Goal: Information Seeking & Learning: Find specific fact

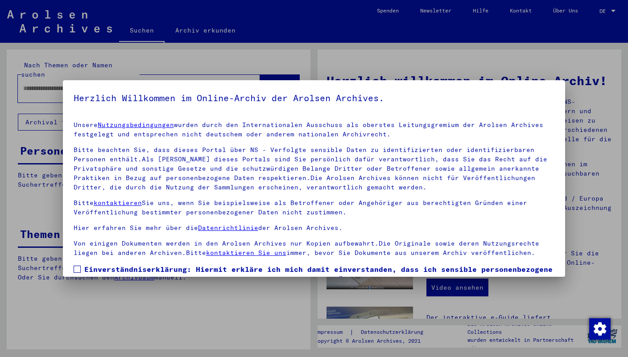
scroll to position [62, 0]
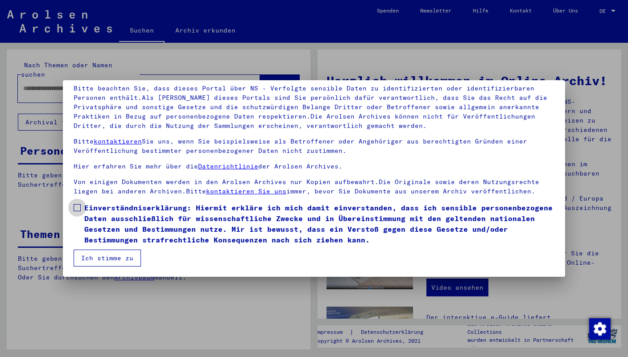
click at [77, 206] on span at bounding box center [77, 207] width 7 height 7
click at [101, 266] on button "Ich stimme zu" at bounding box center [107, 258] width 67 height 17
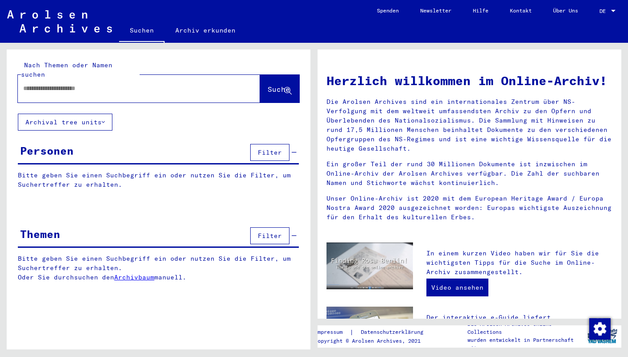
click at [48, 84] on input "text" at bounding box center [128, 88] width 210 height 9
type input "**********"
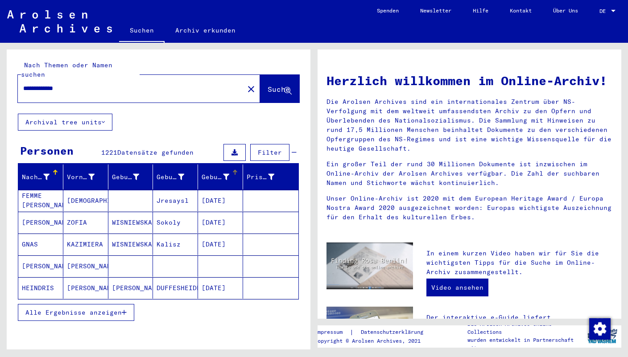
click at [235, 170] on div at bounding box center [235, 170] width 1 height 1
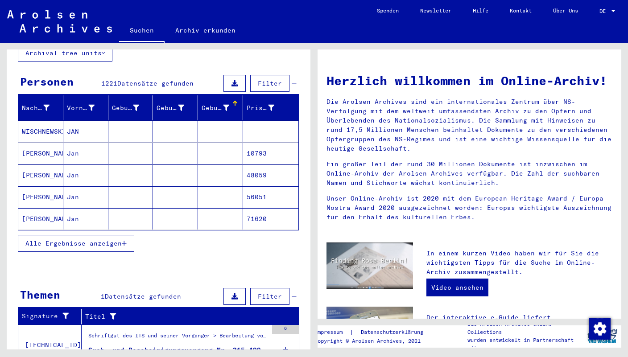
scroll to position [66, 0]
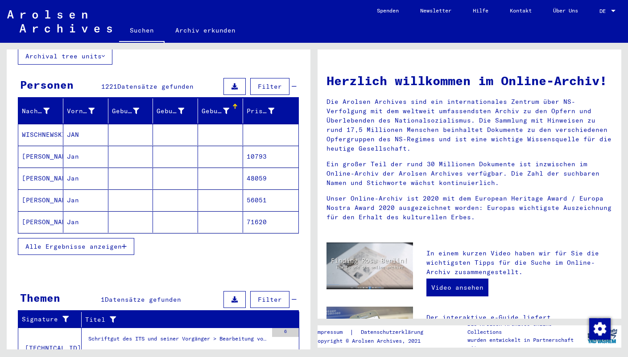
click at [125, 244] on icon "button" at bounding box center [124, 247] width 5 height 6
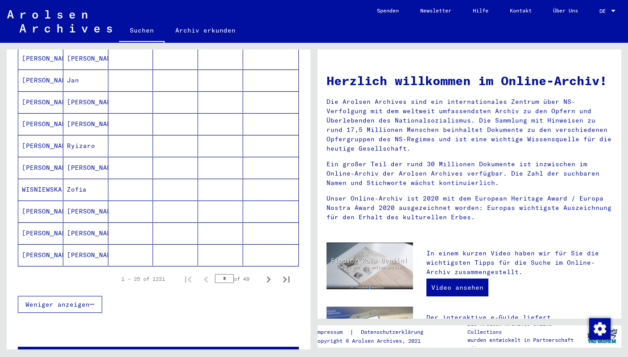
scroll to position [471, 0]
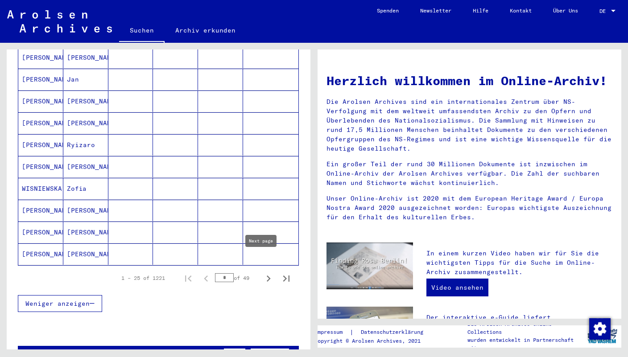
click at [263, 273] on icon "Next page" at bounding box center [268, 279] width 12 height 12
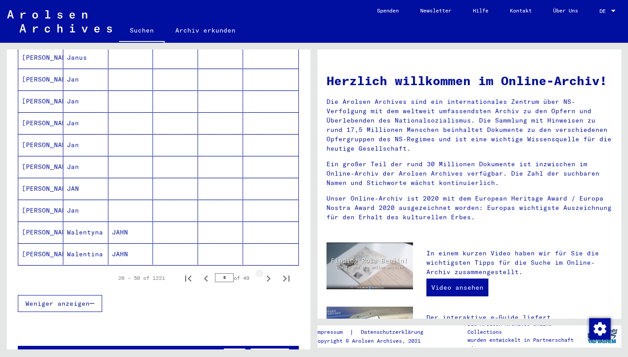
click at [263, 273] on icon "Next page" at bounding box center [268, 279] width 12 height 12
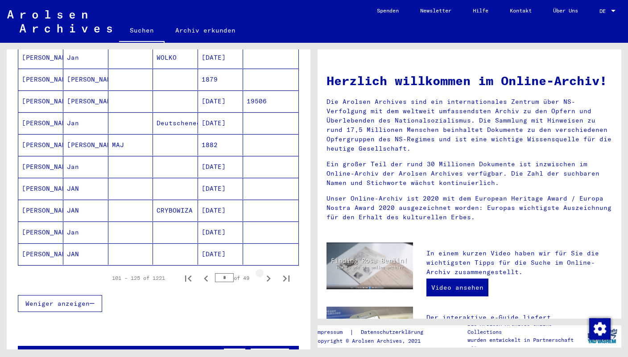
click at [263, 273] on icon "Next page" at bounding box center [268, 279] width 12 height 12
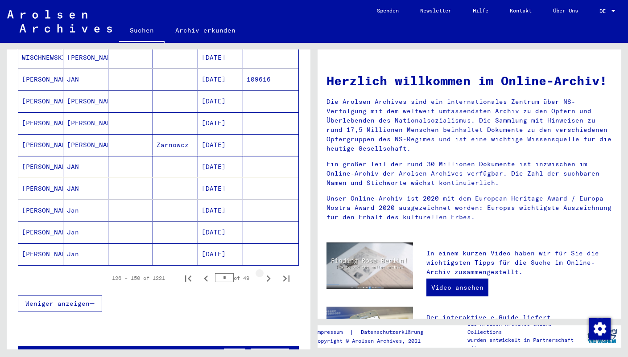
click at [263, 273] on icon "Next page" at bounding box center [268, 279] width 12 height 12
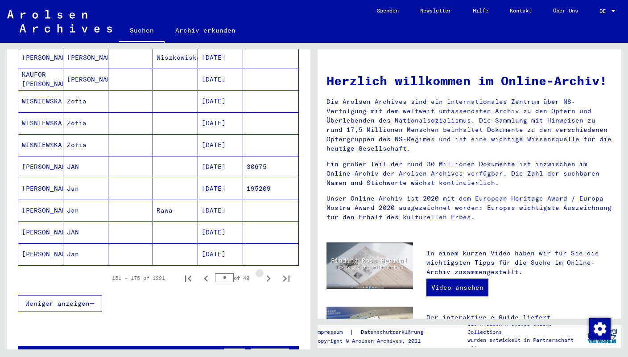
click at [263, 273] on icon "Next page" at bounding box center [268, 279] width 12 height 12
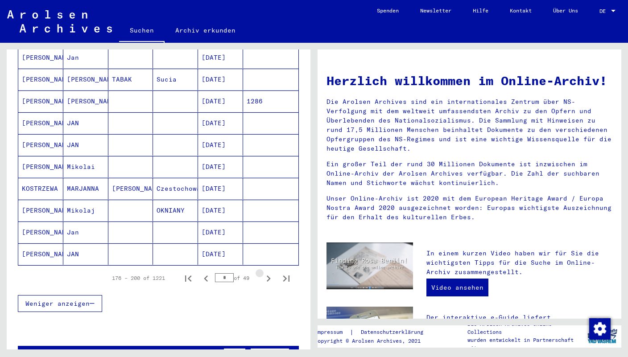
click at [263, 273] on icon "Next page" at bounding box center [268, 279] width 12 height 12
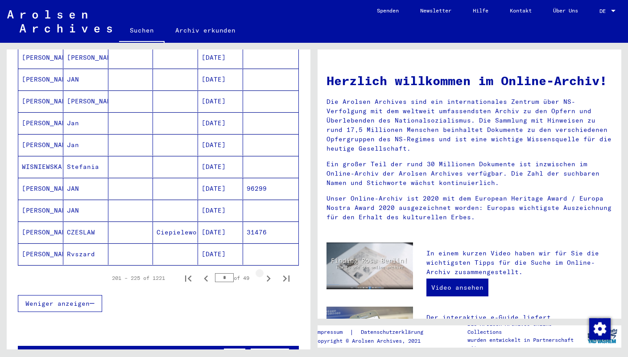
click at [263, 273] on icon "Next page" at bounding box center [268, 279] width 12 height 12
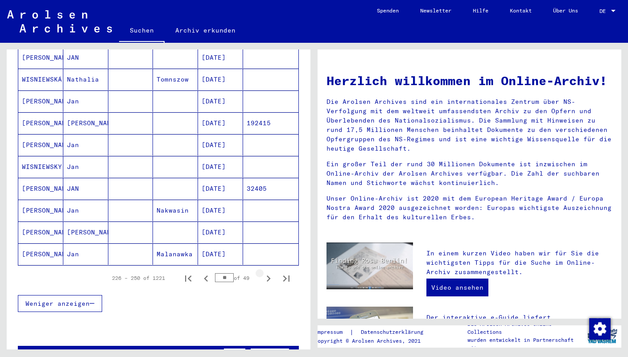
click at [263, 273] on icon "Next page" at bounding box center [268, 279] width 12 height 12
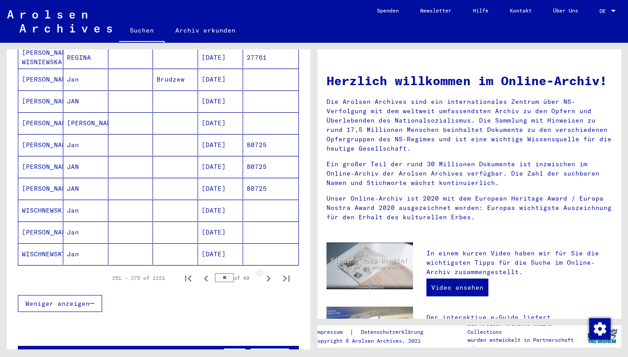
click at [263, 273] on icon "Next page" at bounding box center [268, 279] width 12 height 12
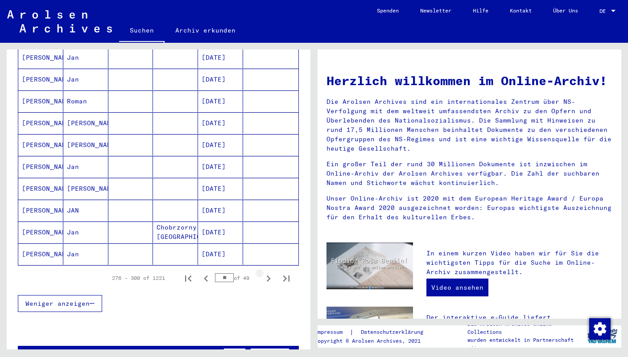
click at [263, 273] on icon "Next page" at bounding box center [268, 279] width 12 height 12
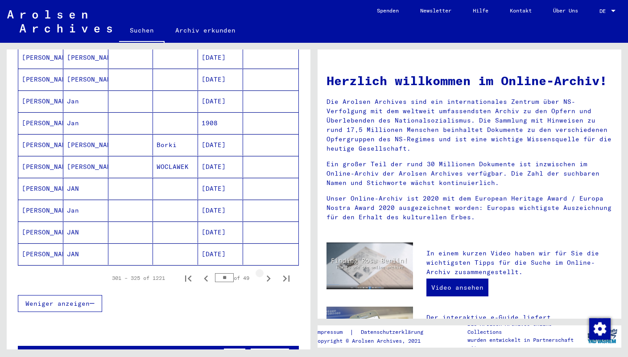
click at [263, 273] on icon "Next page" at bounding box center [268, 279] width 12 height 12
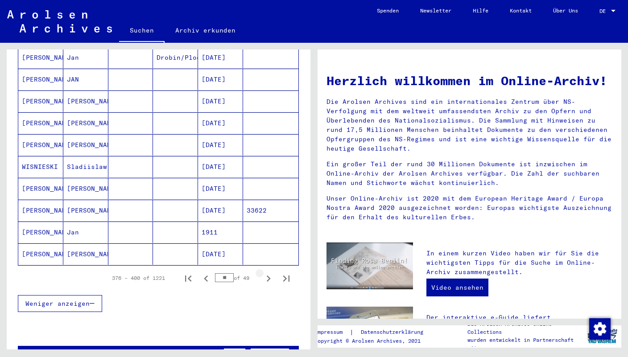
click at [263, 273] on icon "Next page" at bounding box center [268, 279] width 12 height 12
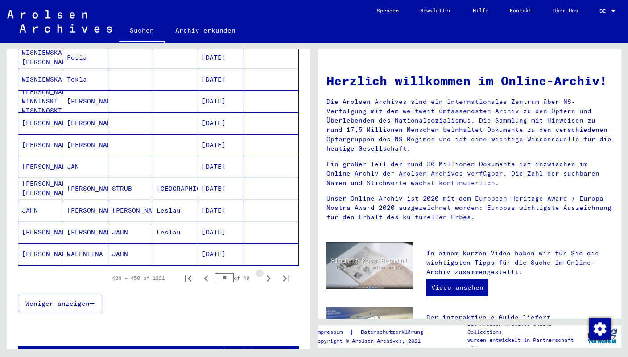
click at [263, 273] on icon "Next page" at bounding box center [268, 279] width 12 height 12
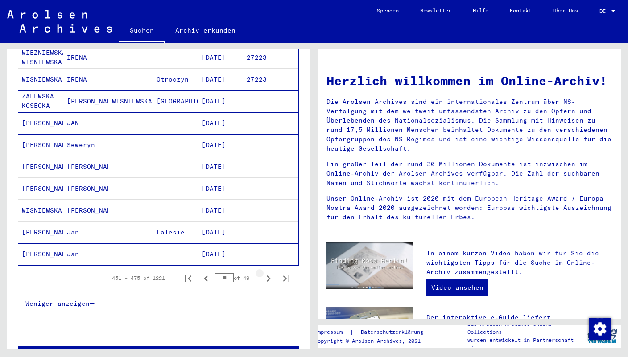
click at [263, 273] on icon "Next page" at bounding box center [268, 279] width 12 height 12
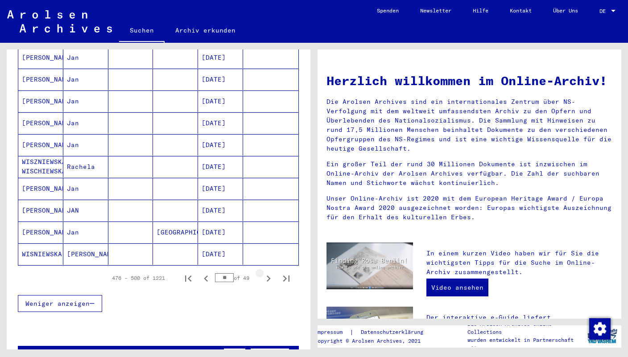
click at [263, 273] on icon "Next page" at bounding box center [268, 279] width 12 height 12
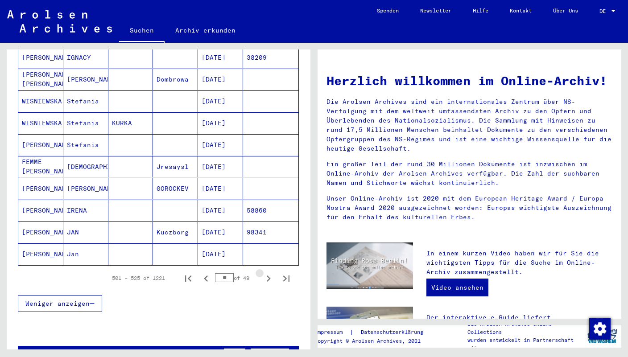
click at [263, 273] on icon "Next page" at bounding box center [268, 279] width 12 height 12
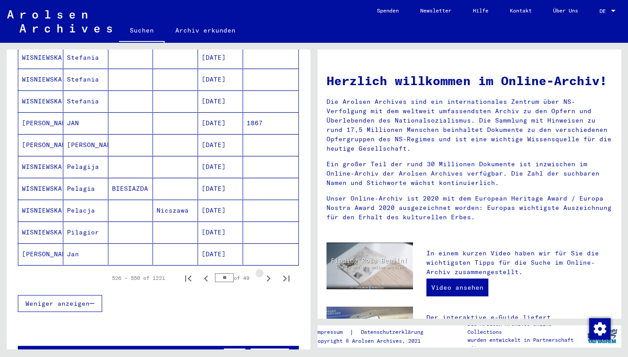
click at [263, 273] on icon "Next page" at bounding box center [268, 279] width 12 height 12
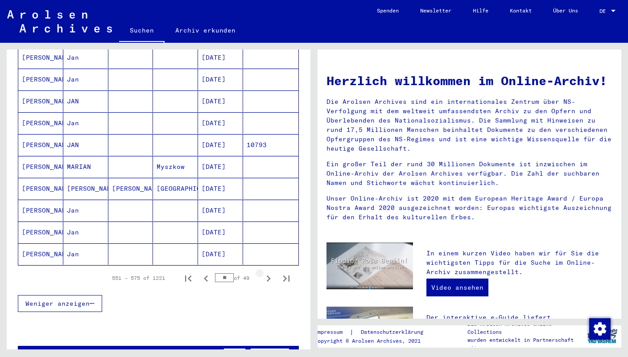
click at [263, 273] on icon "Next page" at bounding box center [268, 279] width 12 height 12
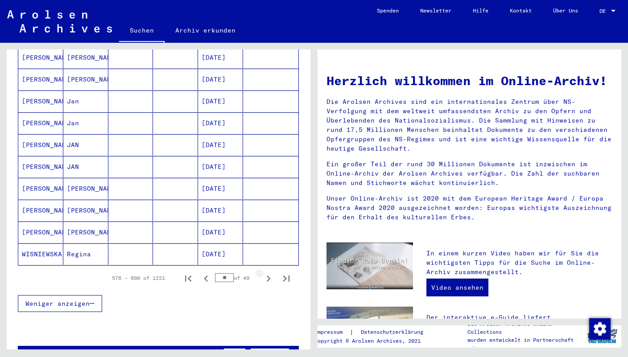
click at [263, 273] on icon "Next page" at bounding box center [268, 279] width 12 height 12
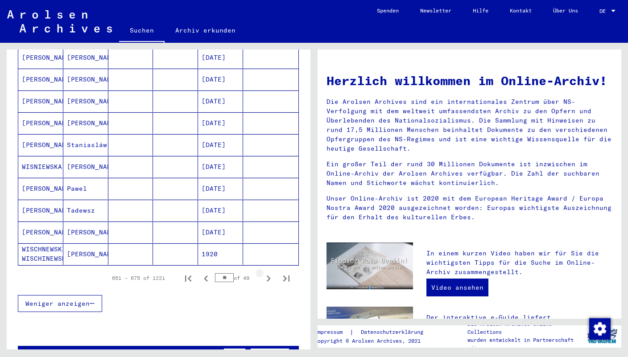
click at [263, 273] on icon "Next page" at bounding box center [268, 279] width 12 height 12
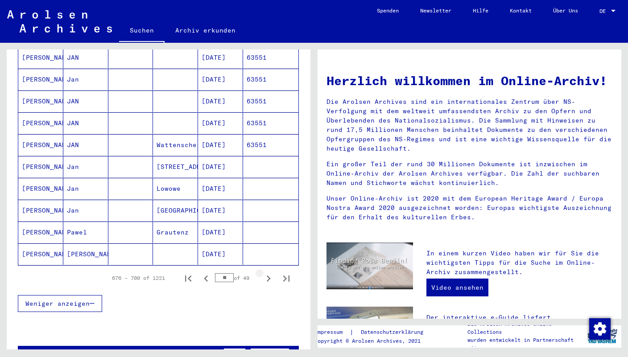
click at [263, 273] on icon "Next page" at bounding box center [268, 279] width 12 height 12
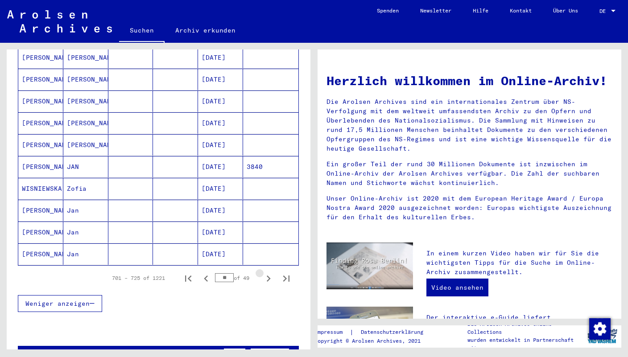
click at [263, 273] on icon "Next page" at bounding box center [268, 279] width 12 height 12
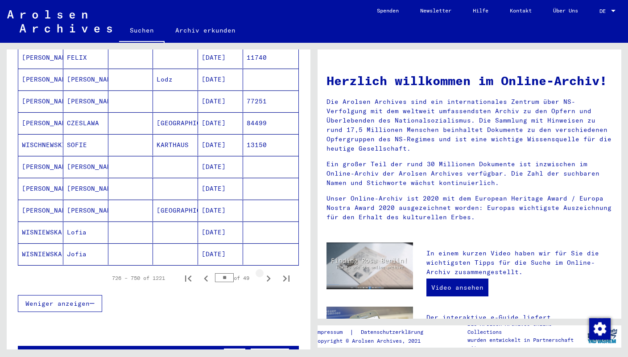
click at [263, 273] on icon "Next page" at bounding box center [268, 279] width 12 height 12
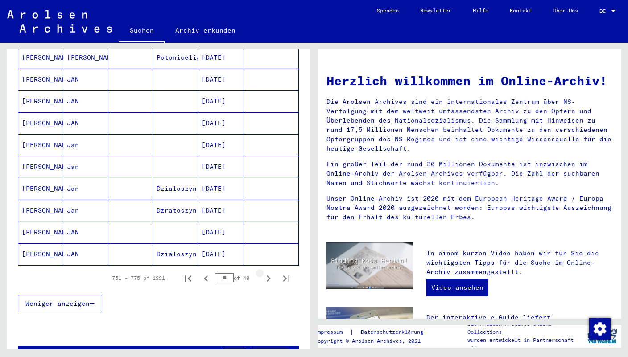
click at [263, 273] on icon "Next page" at bounding box center [268, 279] width 12 height 12
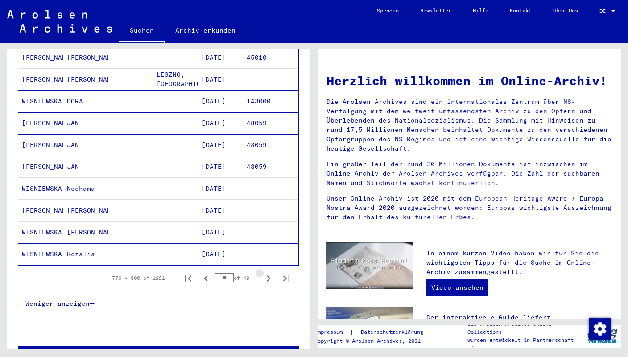
click at [263, 273] on icon "Next page" at bounding box center [268, 279] width 12 height 12
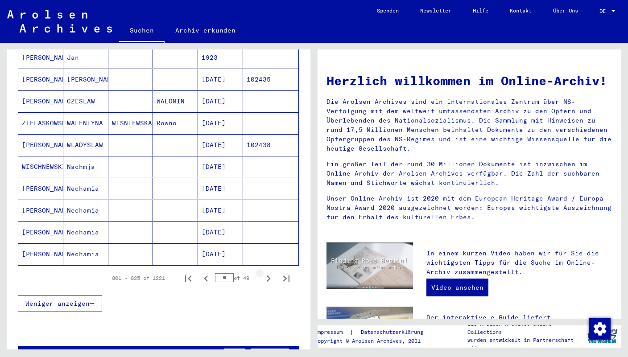
click at [263, 273] on icon "Next page" at bounding box center [268, 279] width 12 height 12
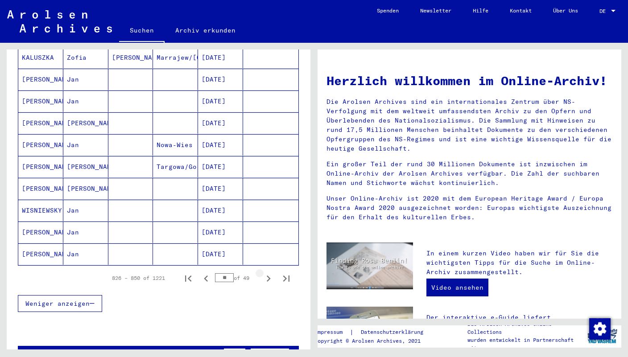
click at [263, 273] on icon "Next page" at bounding box center [268, 279] width 12 height 12
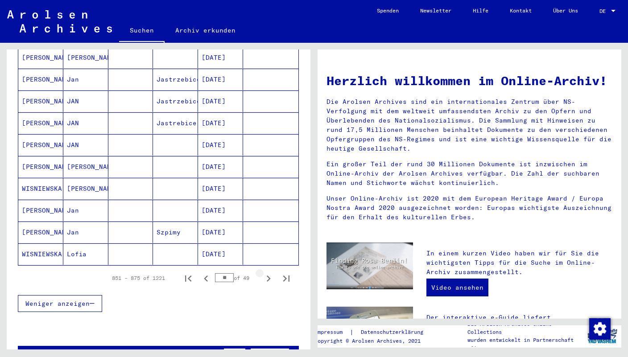
click at [263, 273] on icon "Next page" at bounding box center [268, 279] width 12 height 12
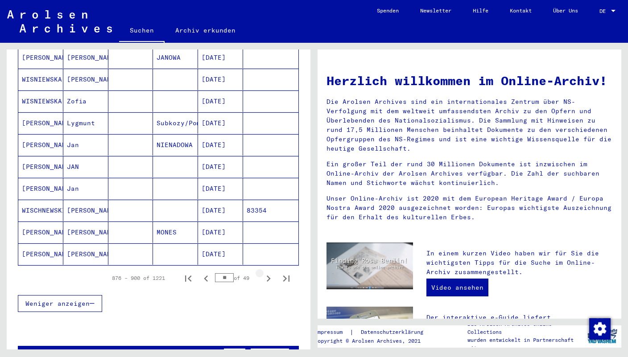
click at [263, 273] on icon "Next page" at bounding box center [268, 279] width 12 height 12
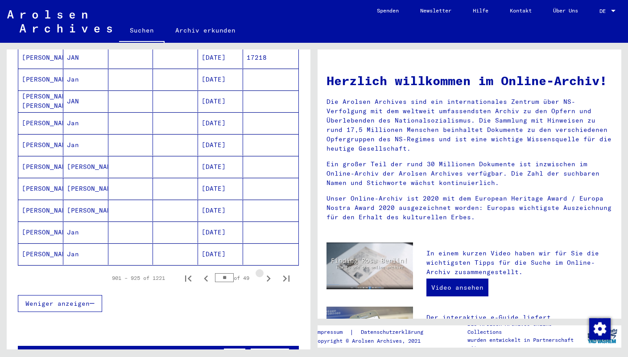
click at [263, 273] on icon "Next page" at bounding box center [268, 279] width 12 height 12
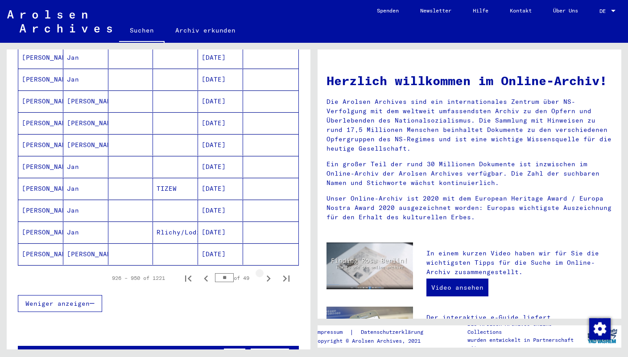
click at [263, 273] on icon "Next page" at bounding box center [268, 279] width 12 height 12
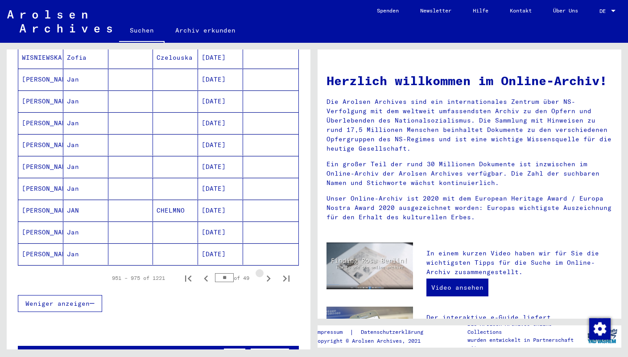
click at [263, 273] on icon "Next page" at bounding box center [268, 279] width 12 height 12
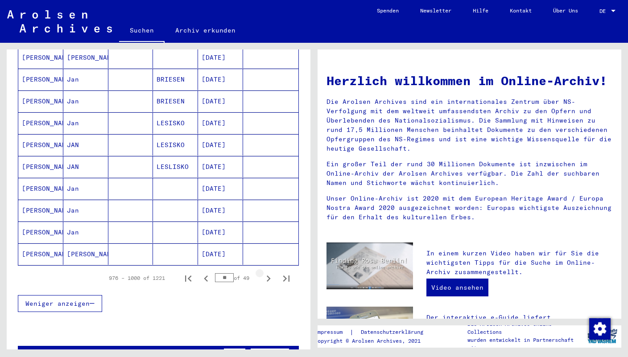
click at [263, 273] on icon "Next page" at bounding box center [268, 279] width 12 height 12
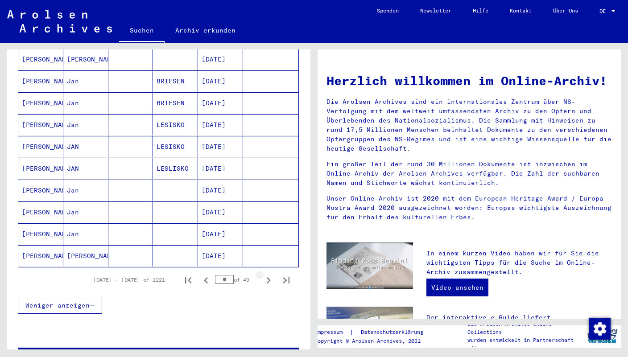
scroll to position [473, 0]
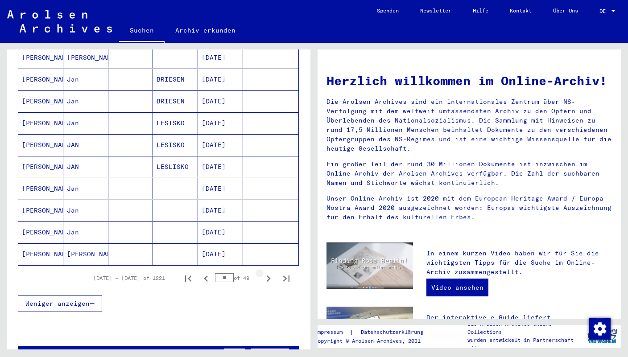
click at [263, 273] on icon "Next page" at bounding box center [268, 279] width 12 height 12
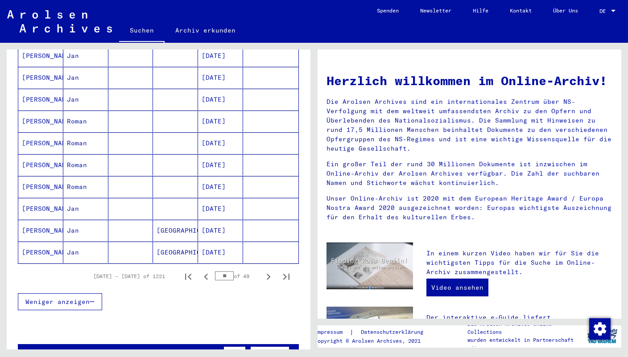
scroll to position [471, 0]
click at [263, 271] on icon "Next page" at bounding box center [268, 277] width 12 height 12
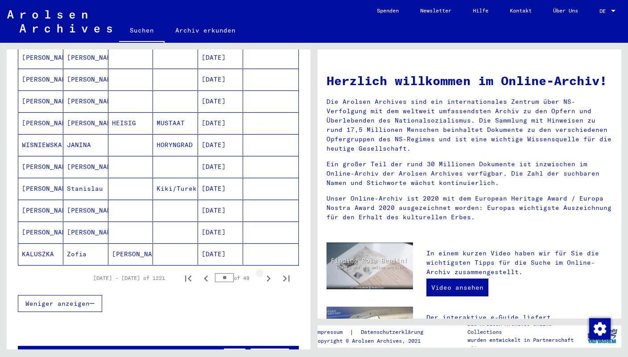
click at [263, 273] on icon "Next page" at bounding box center [268, 279] width 12 height 12
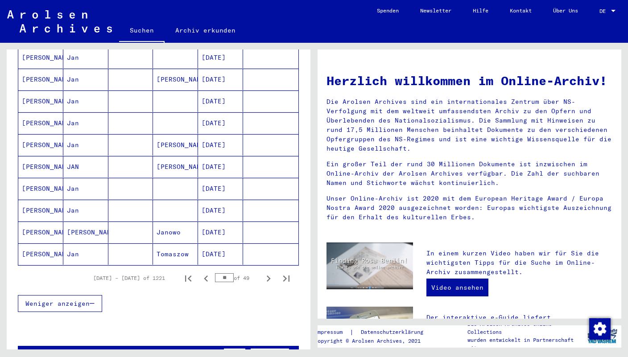
click at [263, 273] on icon "Next page" at bounding box center [268, 279] width 12 height 12
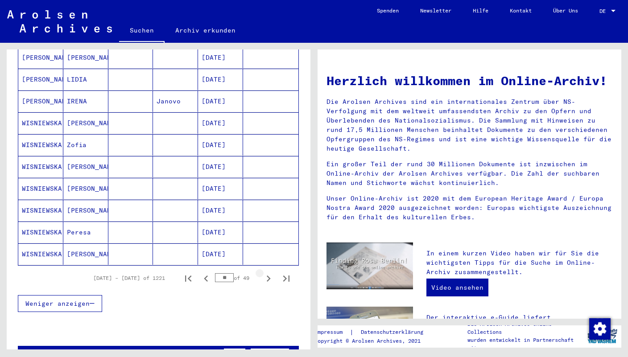
click at [263, 273] on icon "Next page" at bounding box center [268, 279] width 12 height 12
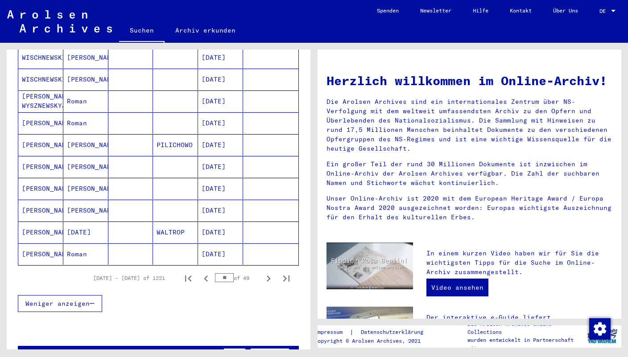
click at [267, 276] on icon "Next page" at bounding box center [269, 279] width 4 height 6
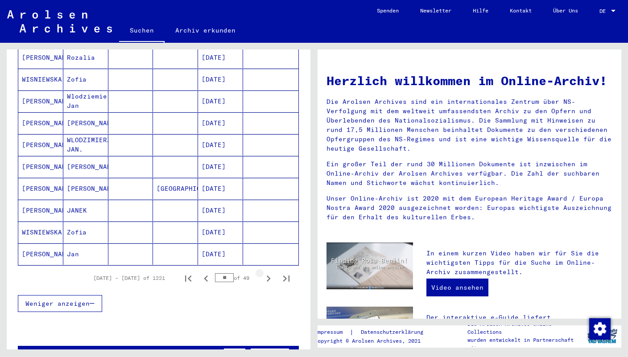
type input "**"
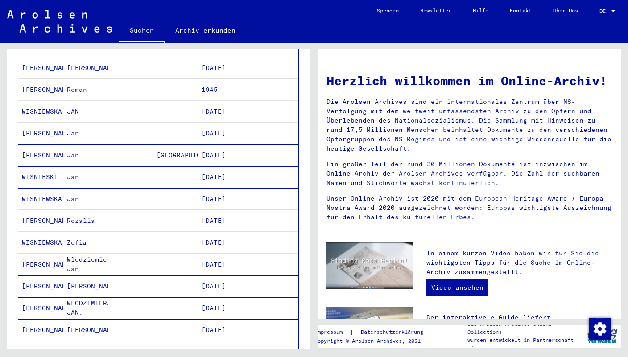
scroll to position [308, 0]
click at [223, 167] on mat-cell "[DATE]" at bounding box center [220, 176] width 45 height 21
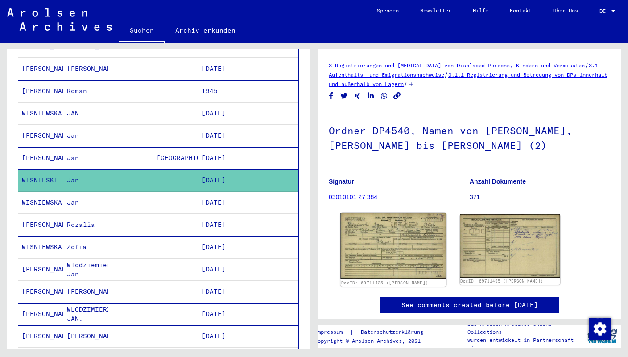
click at [407, 263] on img at bounding box center [393, 246] width 106 height 66
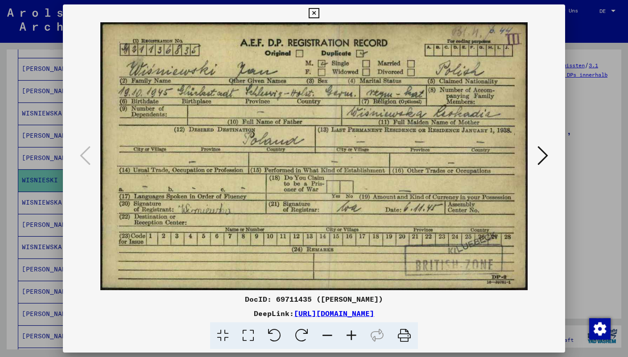
click at [295, 300] on div "DocID: 69711435 ([PERSON_NAME])" at bounding box center [314, 299] width 502 height 11
copy div "69711435"
click at [404, 338] on icon at bounding box center [404, 336] width 27 height 27
click at [546, 154] on icon at bounding box center [543, 155] width 11 height 21
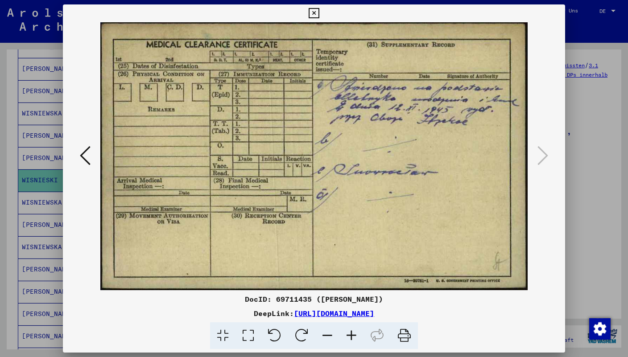
click at [403, 335] on icon at bounding box center [404, 336] width 27 height 27
click at [87, 165] on icon at bounding box center [85, 155] width 11 height 21
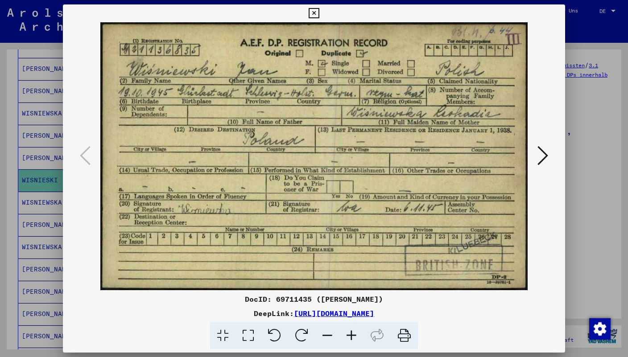
click at [319, 13] on icon at bounding box center [314, 13] width 10 height 11
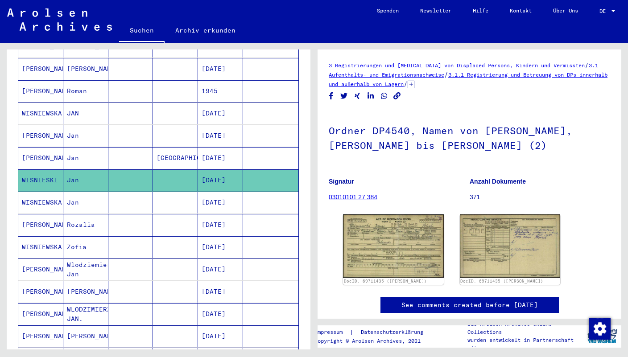
click at [223, 192] on mat-cell "[DATE]" at bounding box center [220, 203] width 45 height 22
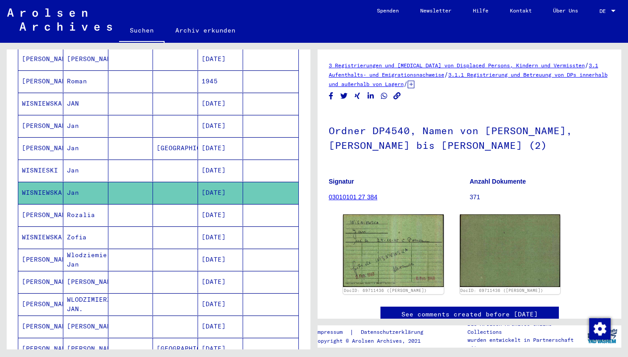
scroll to position [323, 0]
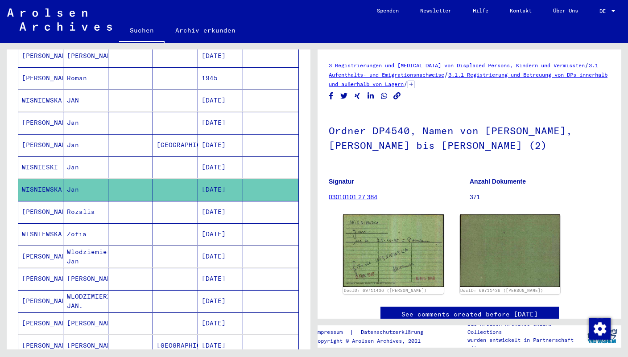
click at [211, 157] on mat-cell "[DATE]" at bounding box center [220, 168] width 45 height 22
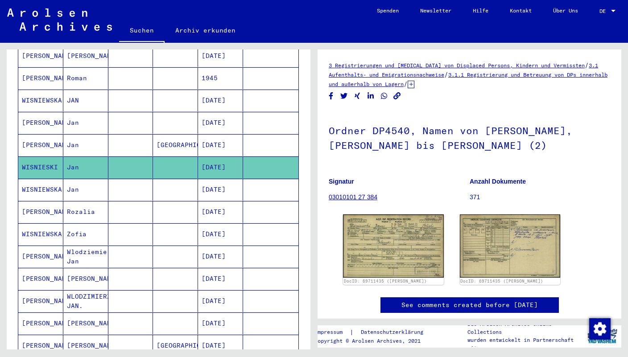
click at [222, 134] on mat-cell "[DATE]" at bounding box center [220, 145] width 45 height 22
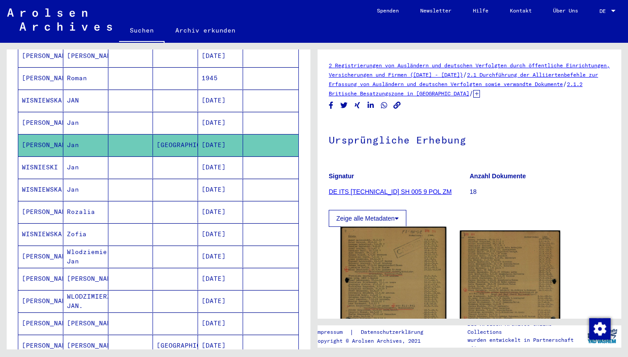
click at [402, 257] on img at bounding box center [393, 301] width 106 height 149
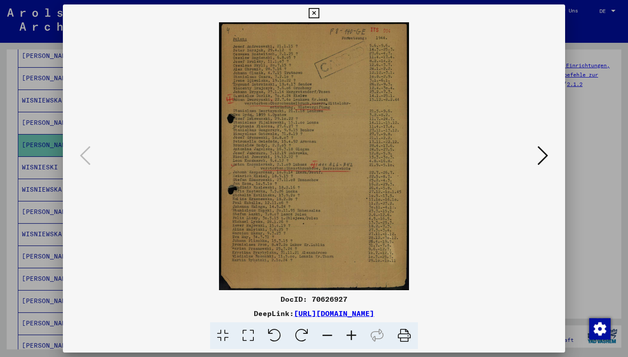
click at [319, 12] on icon at bounding box center [314, 13] width 10 height 11
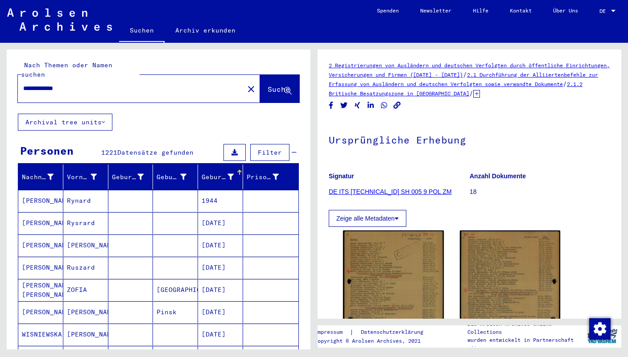
click at [38, 84] on input "**********" at bounding box center [130, 88] width 215 height 9
type input "**********"
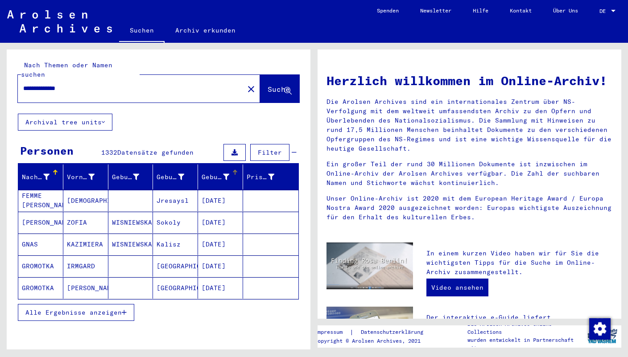
click at [232, 170] on div at bounding box center [234, 172] width 5 height 5
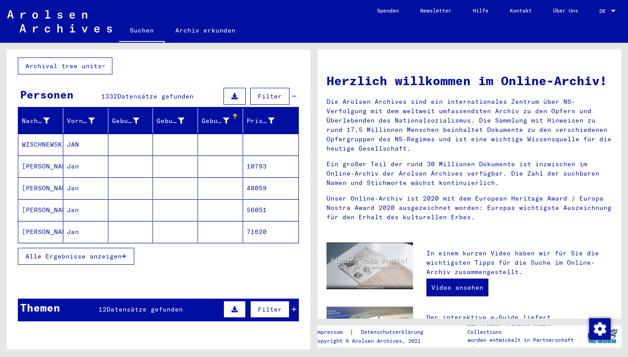
scroll to position [59, 0]
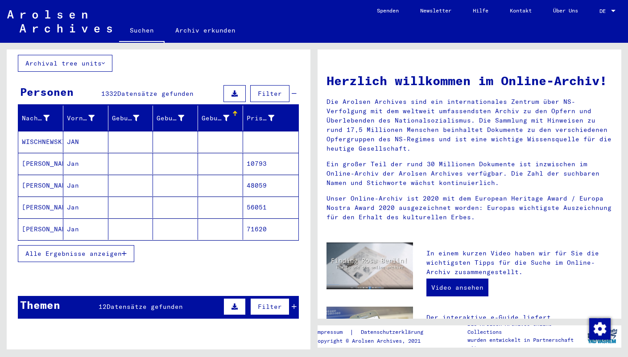
click at [123, 251] on icon "button" at bounding box center [124, 254] width 5 height 6
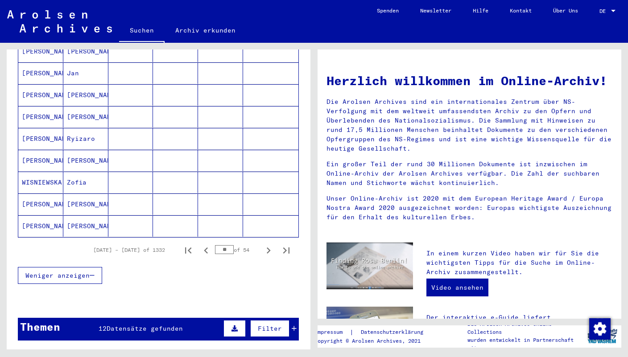
scroll to position [482, 0]
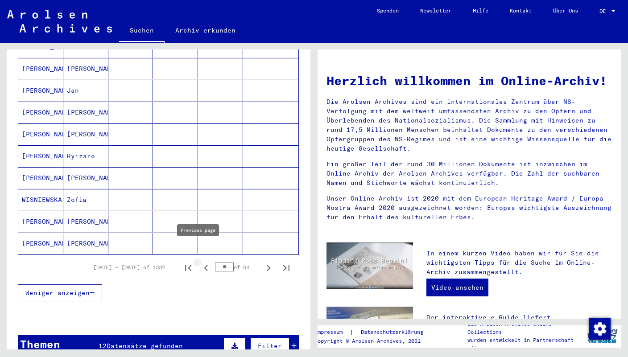
click at [200, 262] on icon "Previous page" at bounding box center [206, 268] width 12 height 12
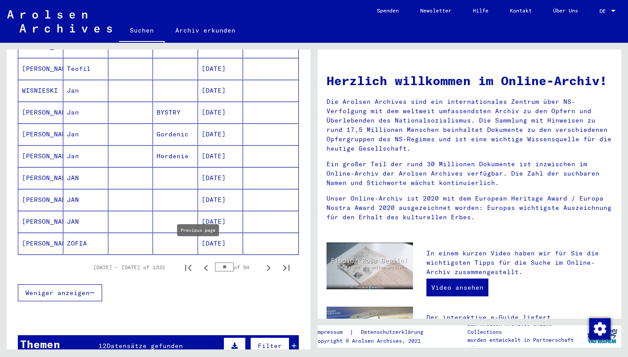
click at [204, 265] on icon "Previous page" at bounding box center [206, 268] width 4 height 6
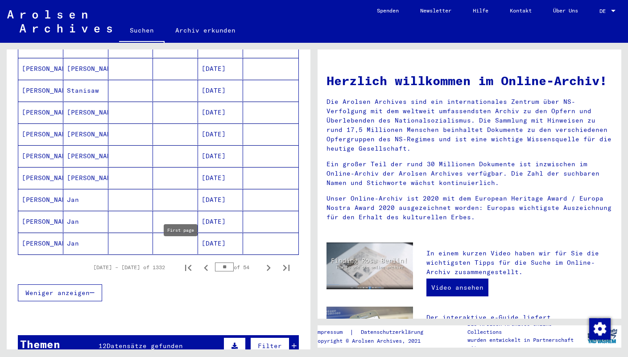
click at [186, 262] on icon "First page" at bounding box center [188, 268] width 12 height 12
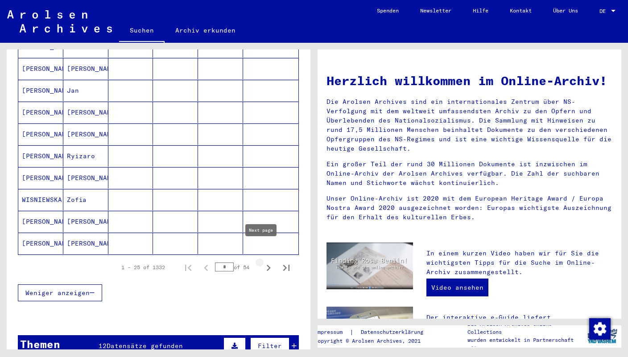
click at [267, 265] on icon "Next page" at bounding box center [269, 268] width 4 height 6
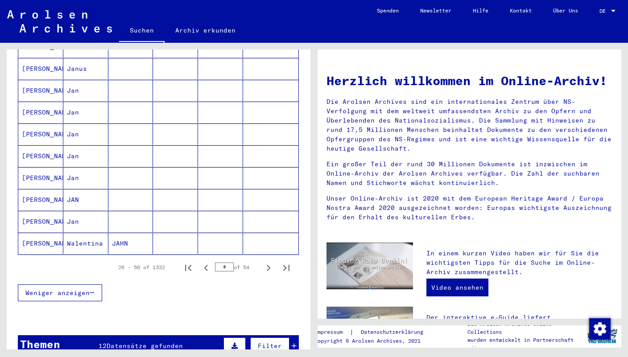
click at [267, 265] on icon "Next page" at bounding box center [269, 268] width 4 height 6
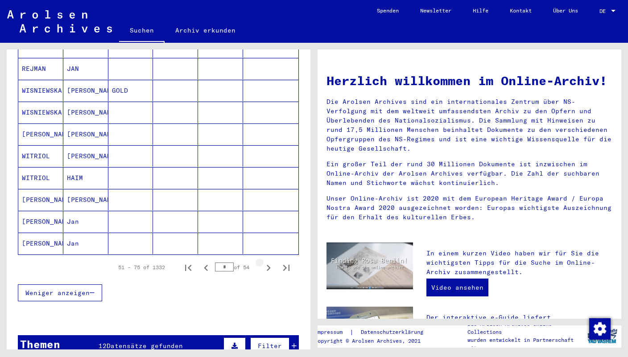
click at [267, 265] on icon "Next page" at bounding box center [269, 268] width 4 height 6
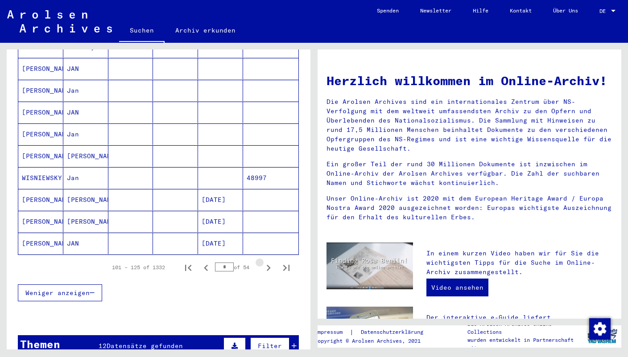
click at [267, 265] on icon "Next page" at bounding box center [269, 268] width 4 height 6
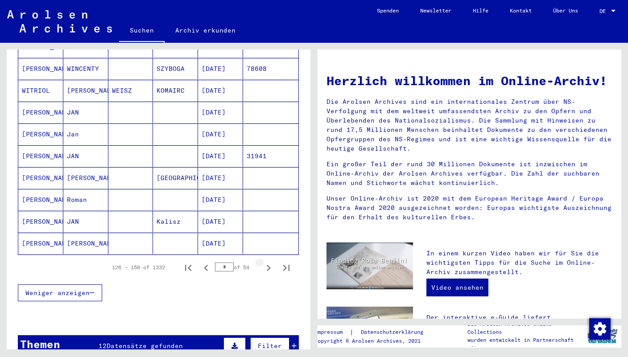
click at [267, 265] on icon "Next page" at bounding box center [269, 268] width 4 height 6
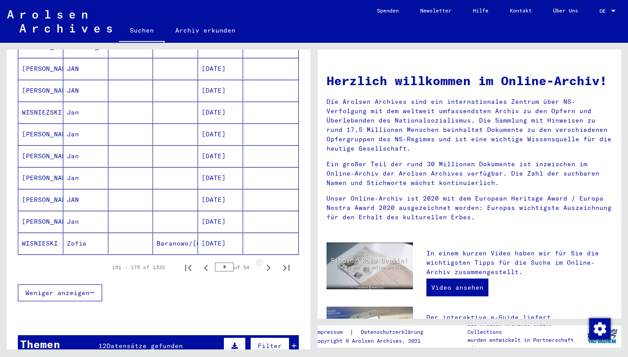
click at [267, 265] on icon "Next page" at bounding box center [269, 268] width 4 height 6
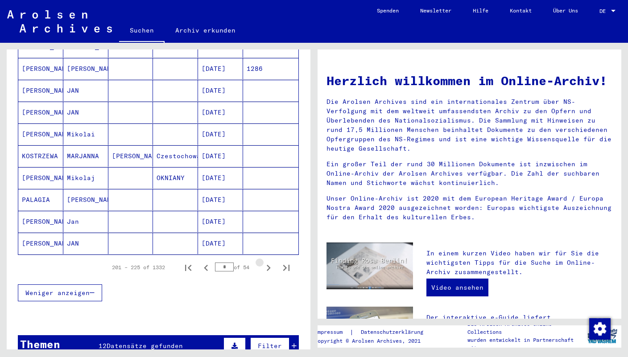
click at [267, 265] on icon "Next page" at bounding box center [269, 268] width 4 height 6
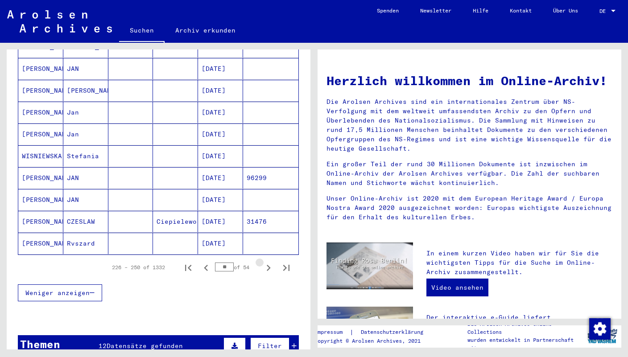
click at [267, 265] on icon "Next page" at bounding box center [269, 268] width 4 height 6
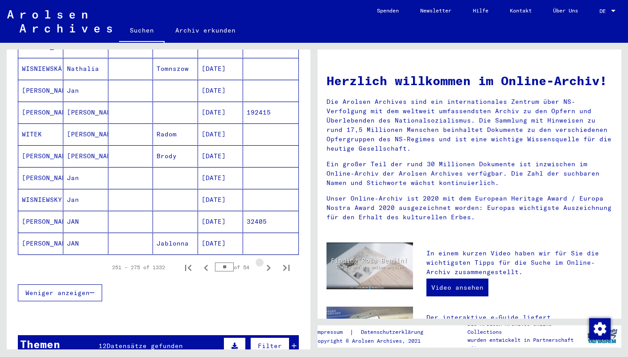
click at [267, 265] on icon "Next page" at bounding box center [269, 268] width 4 height 6
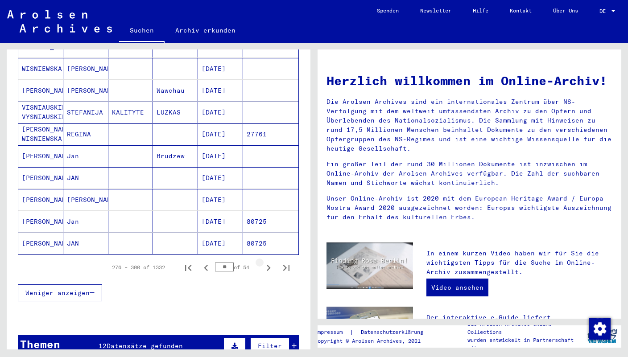
click at [267, 265] on icon "Next page" at bounding box center [269, 268] width 4 height 6
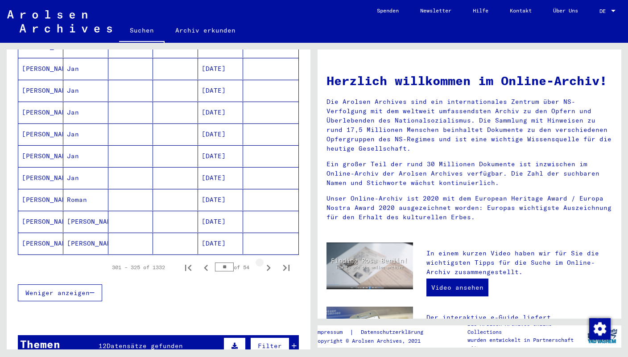
click at [267, 265] on icon "Next page" at bounding box center [269, 268] width 4 height 6
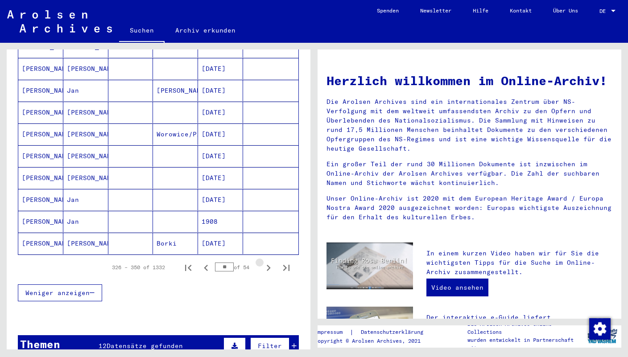
click at [267, 265] on icon "Next page" at bounding box center [269, 268] width 4 height 6
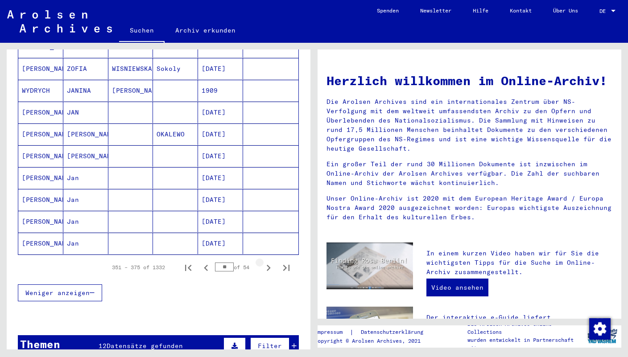
click at [267, 265] on icon "Next page" at bounding box center [269, 268] width 4 height 6
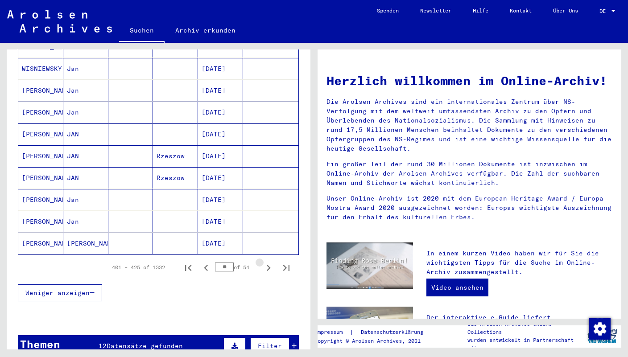
click at [267, 265] on icon "Next page" at bounding box center [269, 268] width 4 height 6
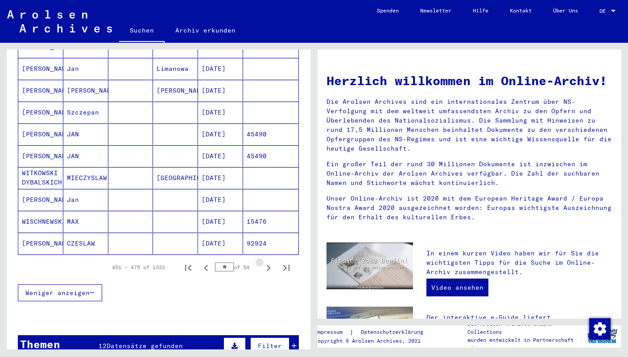
click at [267, 265] on icon "Next page" at bounding box center [269, 268] width 4 height 6
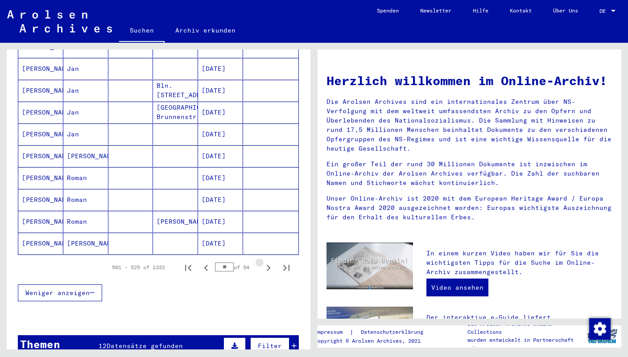
click at [267, 265] on icon "Next page" at bounding box center [269, 268] width 4 height 6
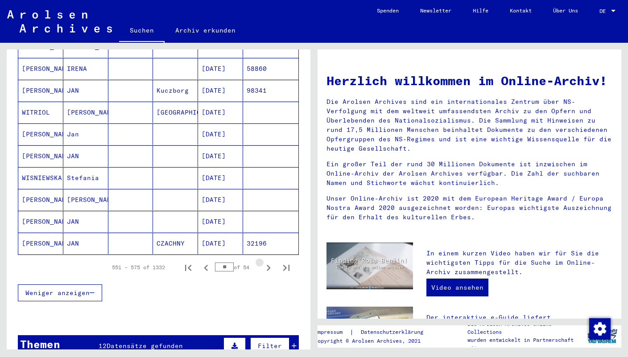
click at [267, 265] on icon "Next page" at bounding box center [269, 268] width 4 height 6
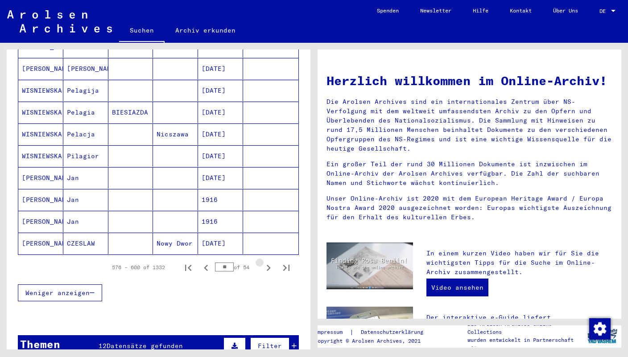
click at [267, 265] on icon "Next page" at bounding box center [269, 268] width 4 height 6
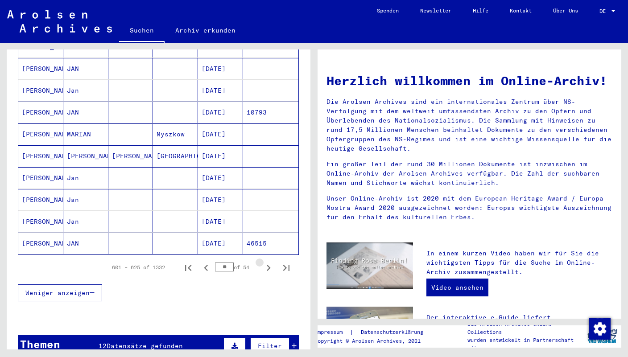
click at [267, 265] on icon "Next page" at bounding box center [269, 268] width 4 height 6
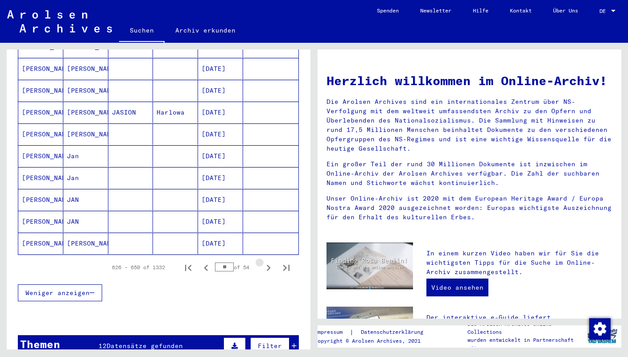
click at [267, 265] on icon "Next page" at bounding box center [269, 268] width 4 height 6
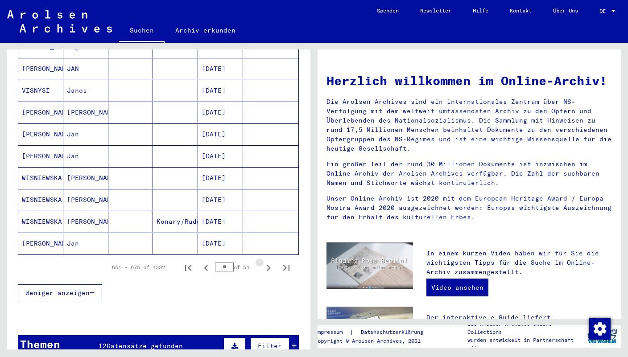
click at [267, 265] on icon "Next page" at bounding box center [269, 268] width 4 height 6
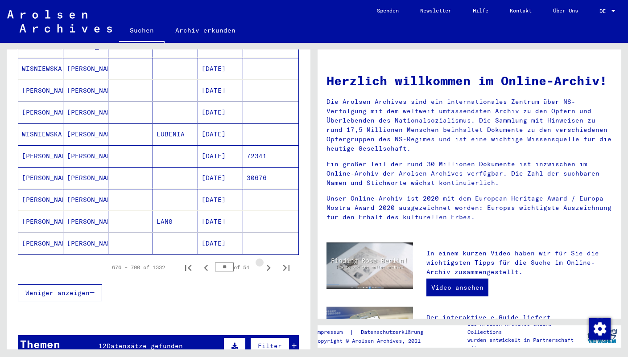
click at [267, 265] on icon "Next page" at bounding box center [269, 268] width 4 height 6
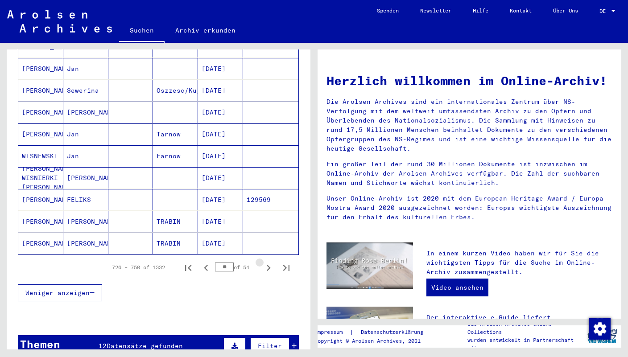
click at [267, 265] on icon "Next page" at bounding box center [269, 268] width 4 height 6
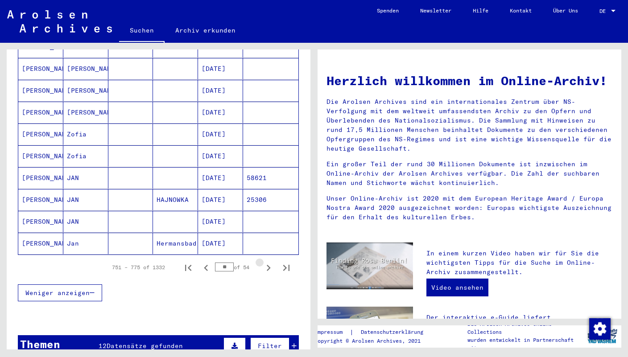
click at [267, 265] on icon "Next page" at bounding box center [269, 268] width 4 height 6
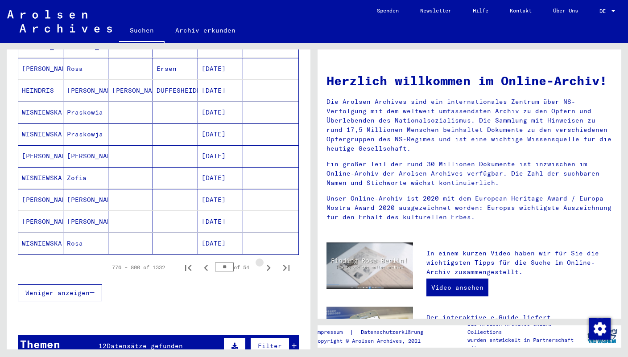
click at [267, 265] on icon "Next page" at bounding box center [269, 268] width 4 height 6
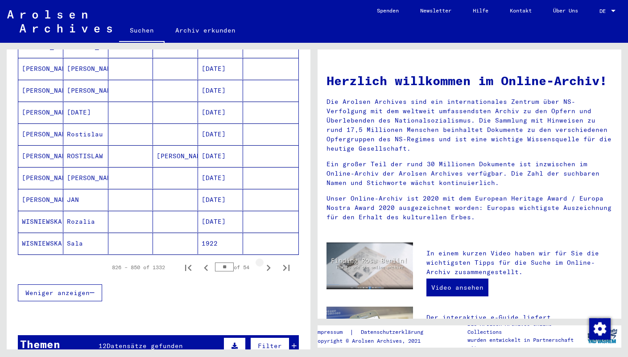
click at [267, 265] on icon "Next page" at bounding box center [269, 268] width 4 height 6
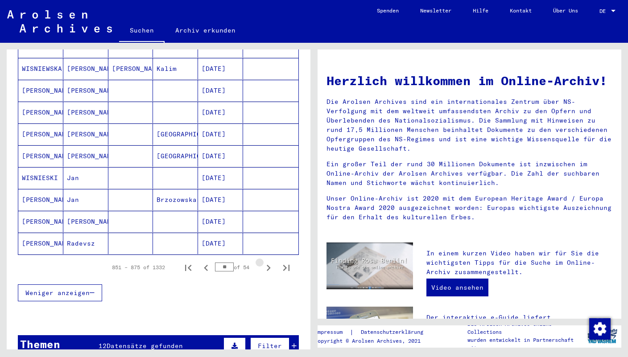
click at [267, 265] on icon "Next page" at bounding box center [269, 268] width 4 height 6
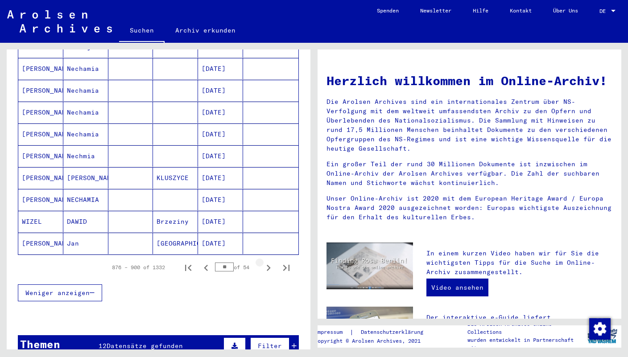
click at [267, 265] on icon "Next page" at bounding box center [269, 268] width 4 height 6
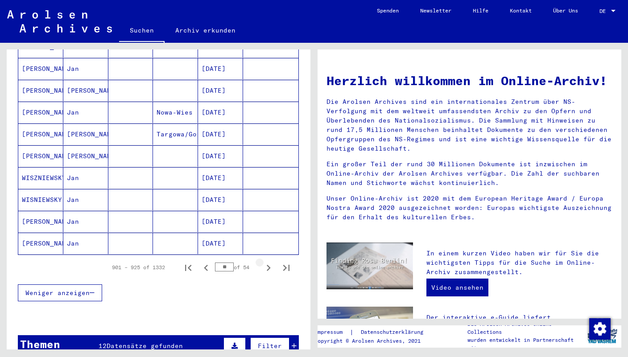
click at [267, 265] on icon "Next page" at bounding box center [269, 268] width 4 height 6
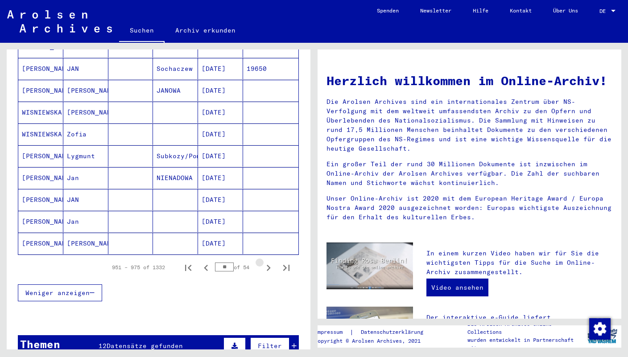
click at [267, 265] on icon "Next page" at bounding box center [269, 268] width 4 height 6
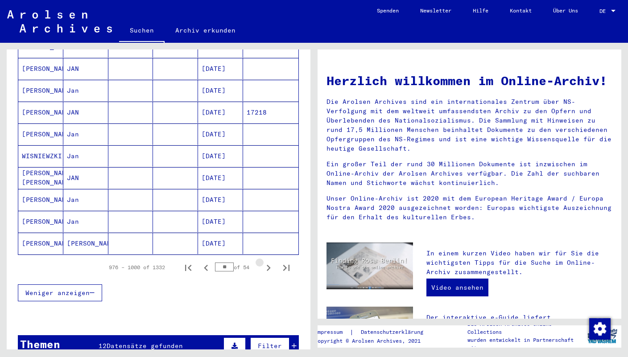
click at [267, 265] on icon "Next page" at bounding box center [269, 268] width 4 height 6
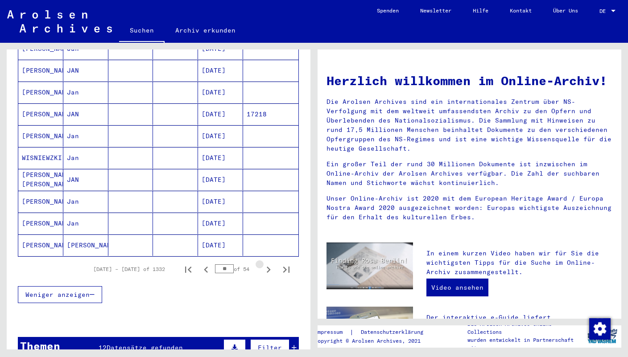
scroll to position [484, 0]
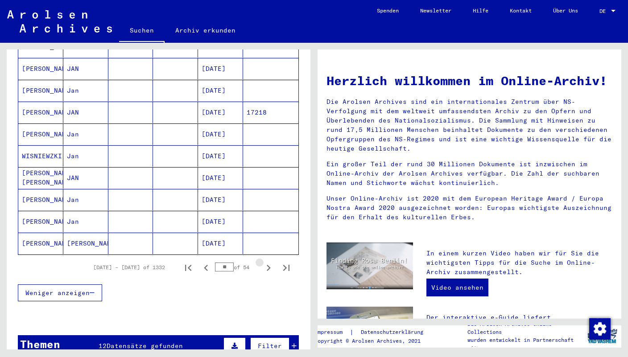
click at [267, 265] on icon "Next page" at bounding box center [269, 268] width 4 height 6
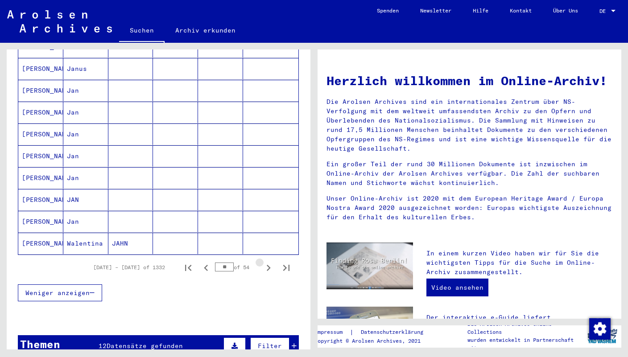
click at [267, 265] on icon "Next page" at bounding box center [269, 268] width 4 height 6
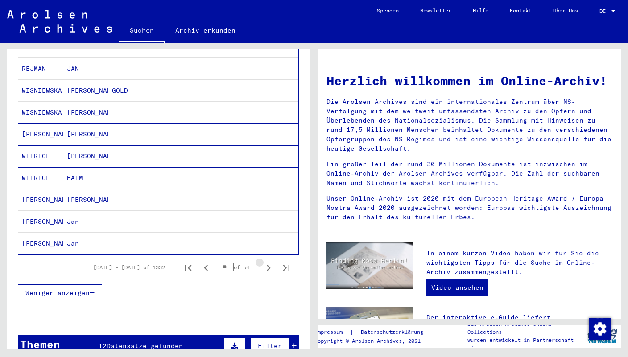
click at [267, 265] on icon "Next page" at bounding box center [269, 268] width 4 height 6
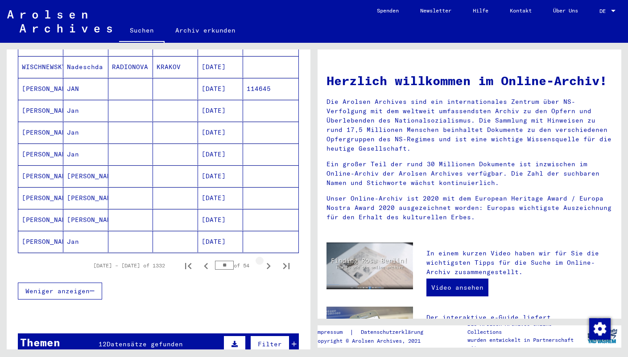
click at [267, 263] on icon "Next page" at bounding box center [269, 266] width 4 height 6
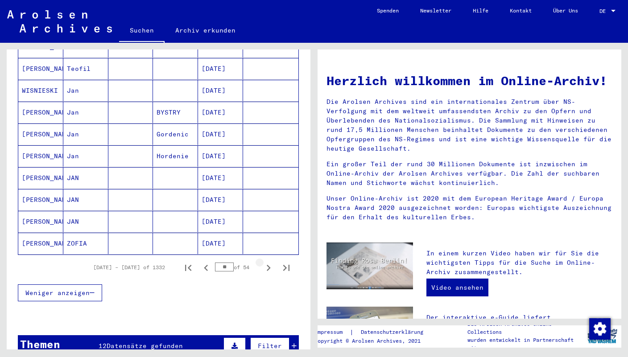
click at [267, 265] on icon "Next page" at bounding box center [269, 268] width 4 height 6
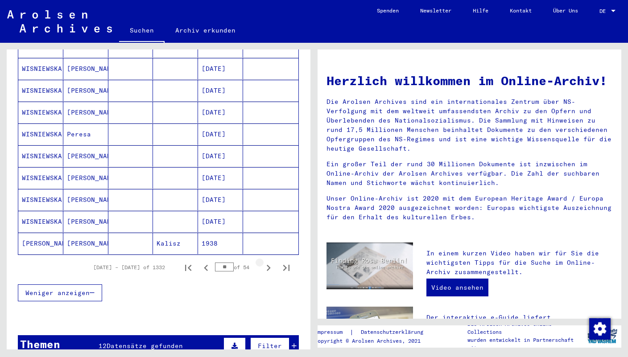
click at [267, 265] on icon "Next page" at bounding box center [269, 268] width 4 height 6
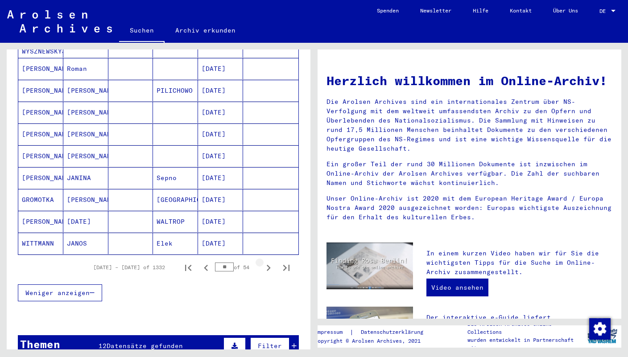
click at [267, 265] on icon "Next page" at bounding box center [269, 268] width 4 height 6
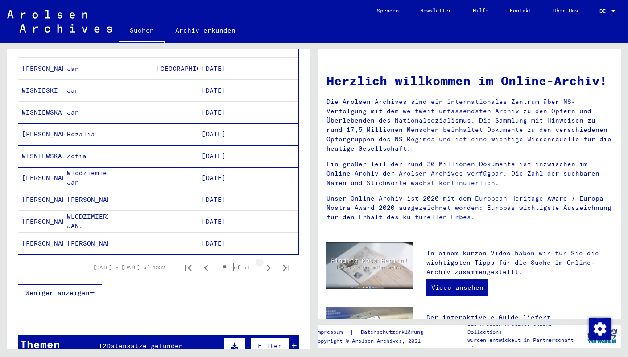
click at [267, 265] on icon "Next page" at bounding box center [269, 268] width 4 height 6
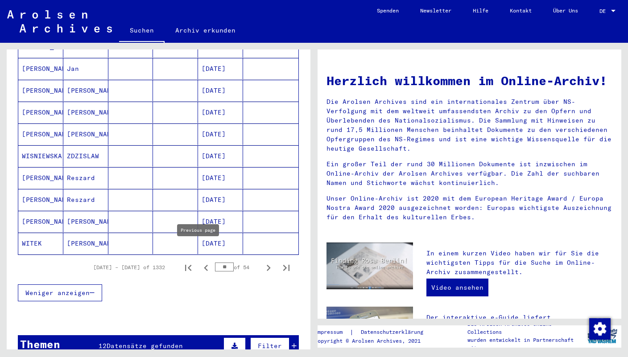
click at [200, 262] on icon "Previous page" at bounding box center [206, 268] width 12 height 12
type input "**"
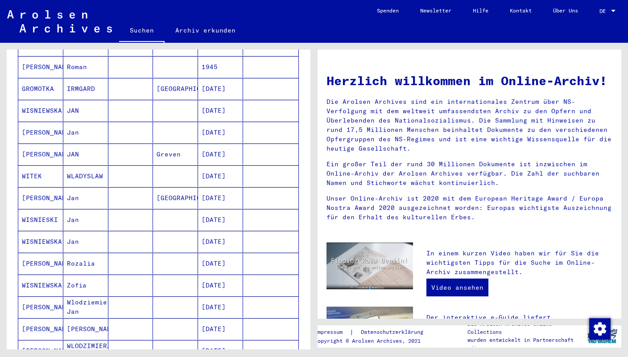
scroll to position [355, 0]
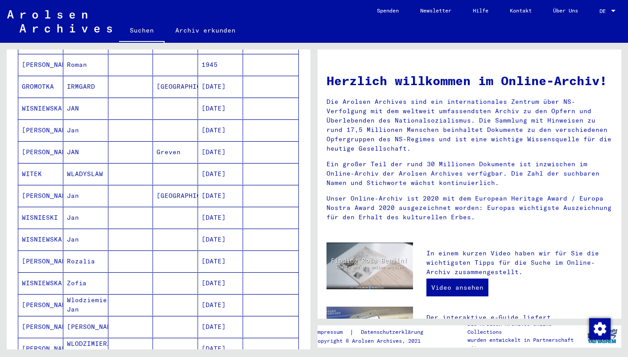
click at [219, 207] on mat-cell "[DATE]" at bounding box center [220, 217] width 45 height 21
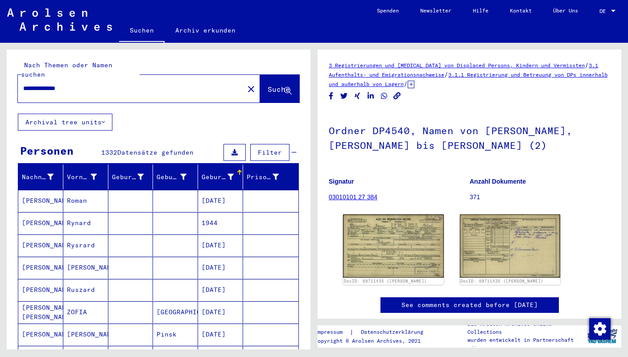
click at [72, 84] on input "**********" at bounding box center [130, 88] width 215 height 9
drag, startPoint x: 66, startPoint y: 81, endPoint x: 85, endPoint y: 81, distance: 18.7
click at [85, 84] on input "**********" at bounding box center [130, 88] width 215 height 9
type input "**********"
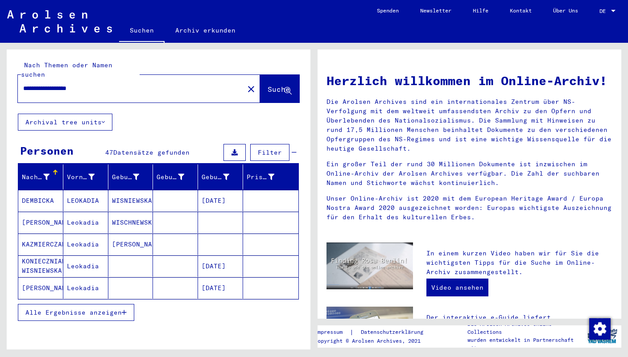
click at [126, 310] on icon "button" at bounding box center [124, 313] width 5 height 6
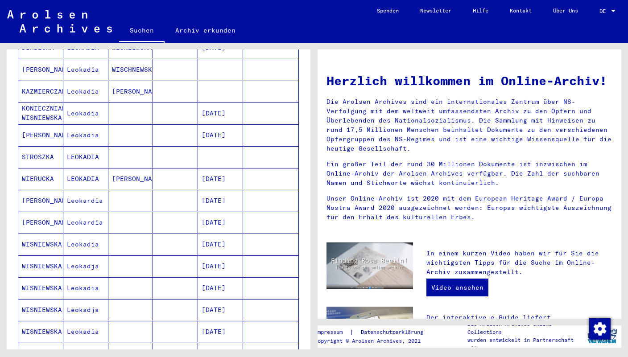
scroll to position [164, 0]
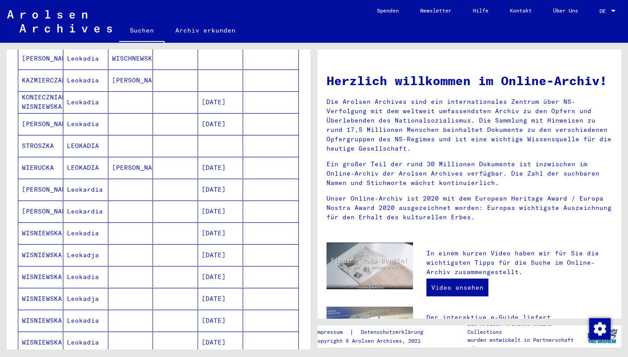
click at [95, 181] on mat-cell "Leokardia" at bounding box center [85, 189] width 45 height 21
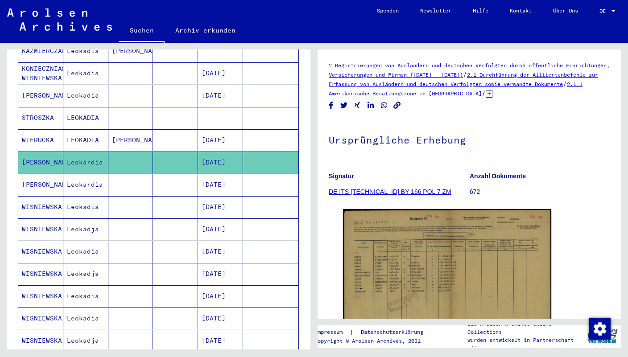
scroll to position [203, 0]
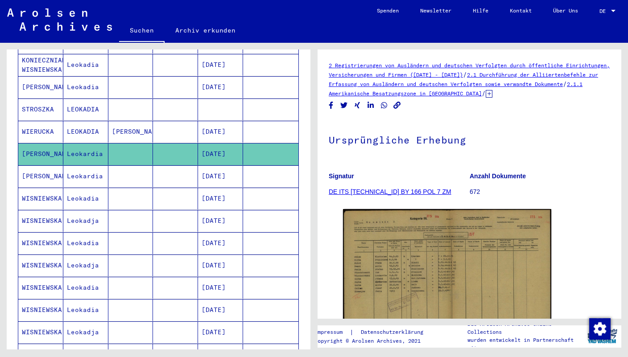
click at [84, 277] on mat-cell "Leokadia" at bounding box center [85, 288] width 45 height 22
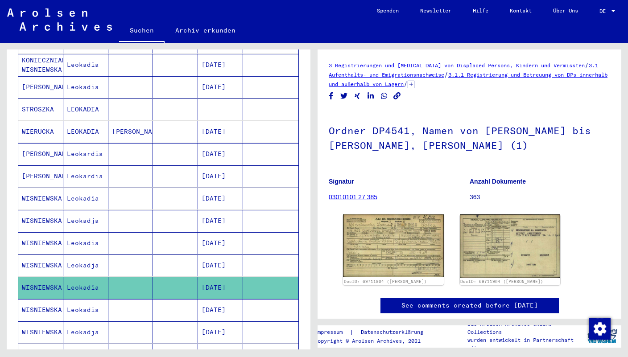
click at [81, 210] on mat-cell "Leokadja" at bounding box center [85, 221] width 45 height 22
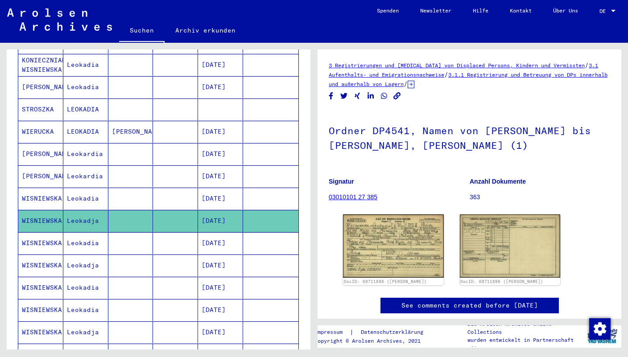
click at [87, 165] on mat-cell "Leokardia" at bounding box center [85, 176] width 45 height 22
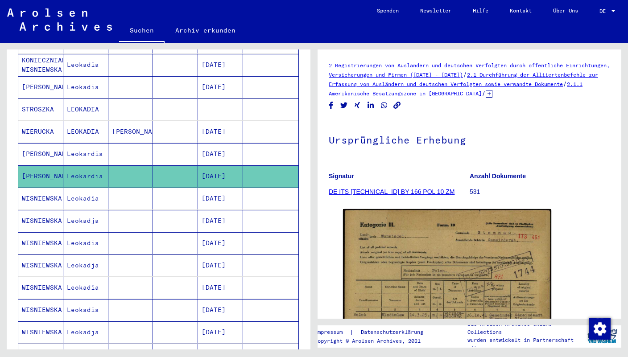
click at [92, 189] on mat-cell "Leokadia" at bounding box center [85, 199] width 45 height 22
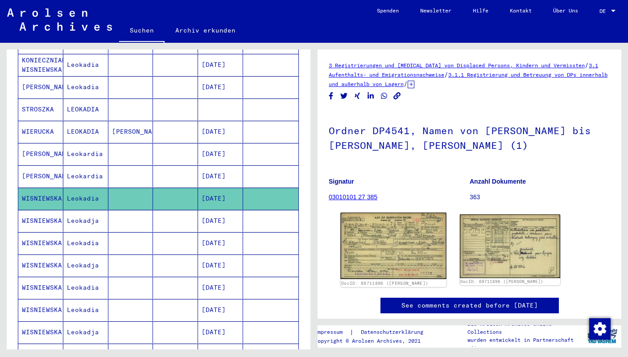
click at [413, 232] on img at bounding box center [393, 246] width 106 height 66
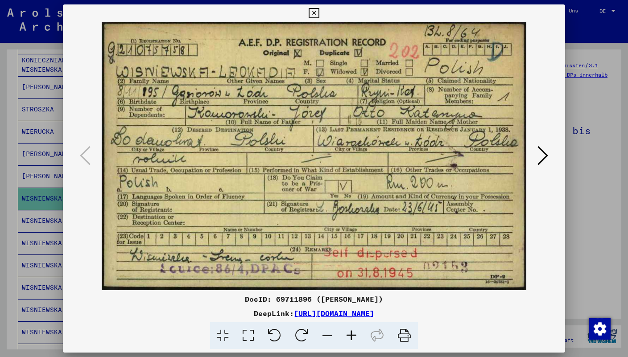
click at [319, 16] on icon at bounding box center [314, 13] width 10 height 11
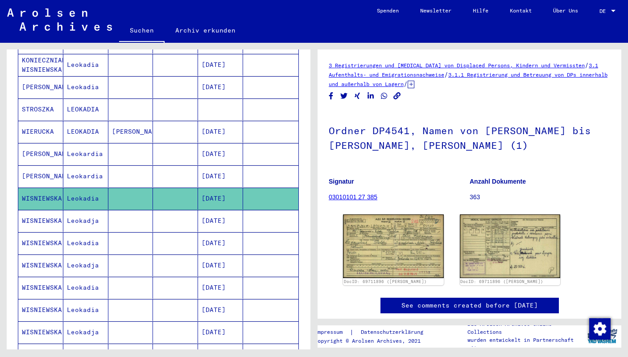
click at [89, 210] on mat-cell "Leokadja" at bounding box center [85, 221] width 45 height 22
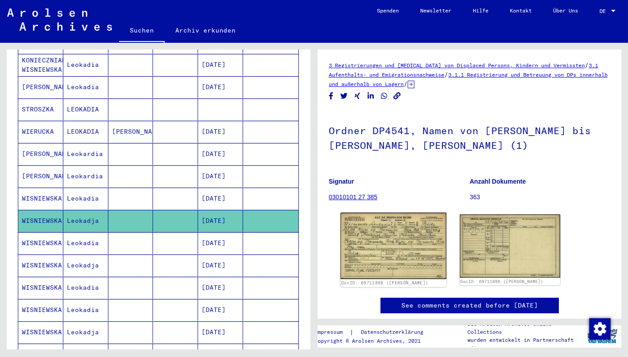
click at [411, 269] on img at bounding box center [393, 246] width 106 height 66
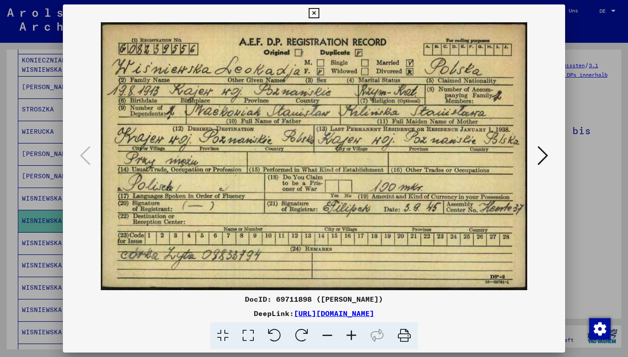
click at [319, 16] on icon at bounding box center [314, 13] width 10 height 11
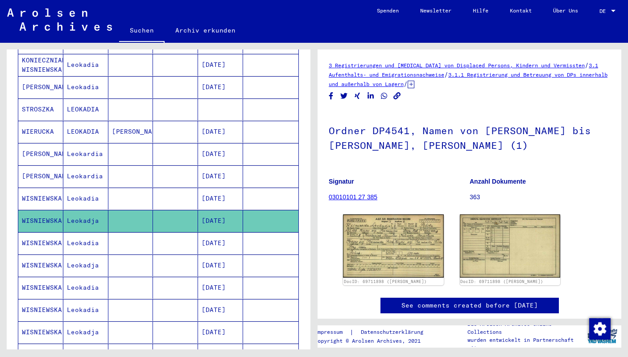
click at [89, 232] on mat-cell "Leokadia" at bounding box center [85, 243] width 45 height 22
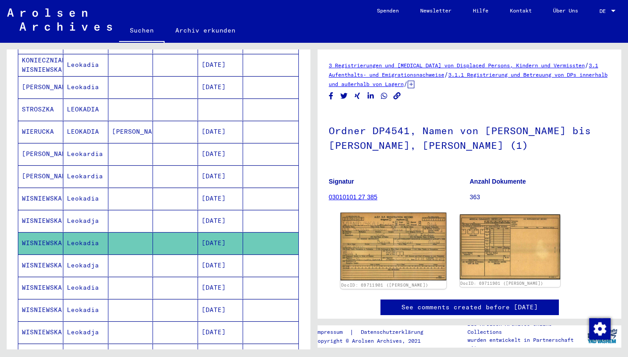
click at [410, 236] on img at bounding box center [393, 247] width 106 height 68
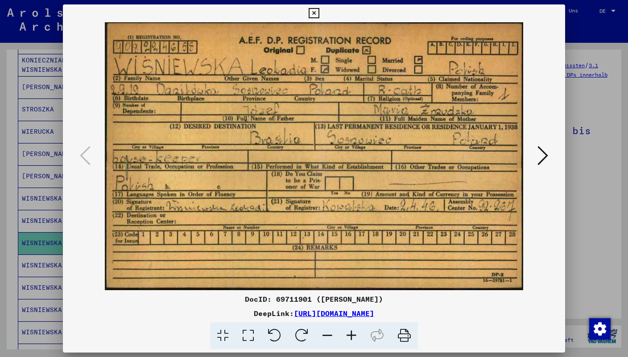
click at [319, 14] on icon at bounding box center [314, 13] width 10 height 11
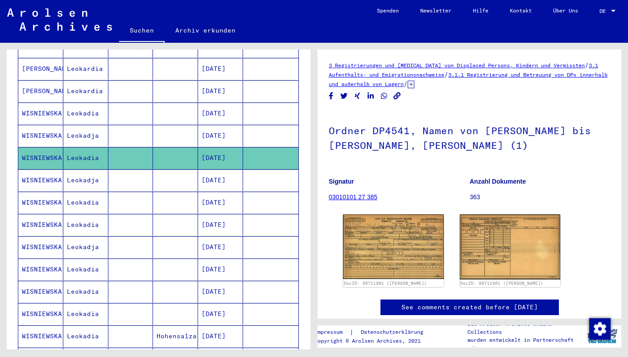
scroll to position [339, 0]
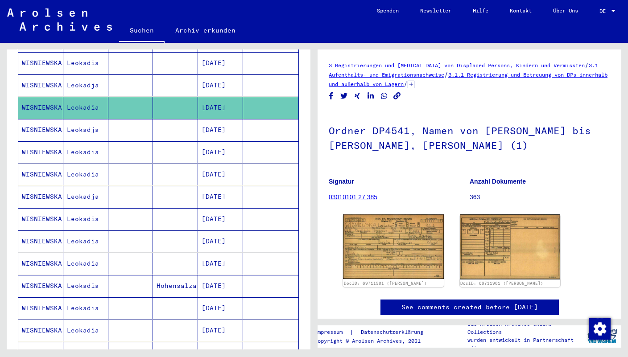
click at [85, 119] on mat-cell "Leokadja" at bounding box center [85, 130] width 45 height 22
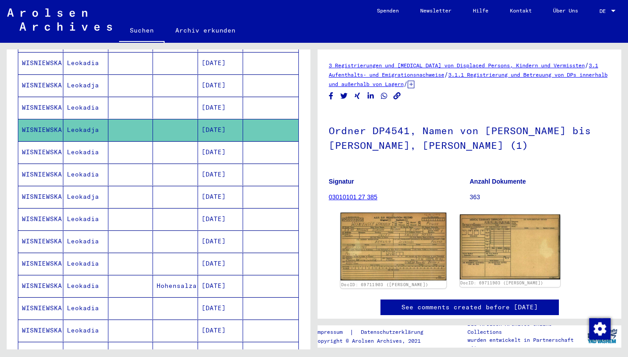
click at [375, 232] on img at bounding box center [393, 247] width 106 height 68
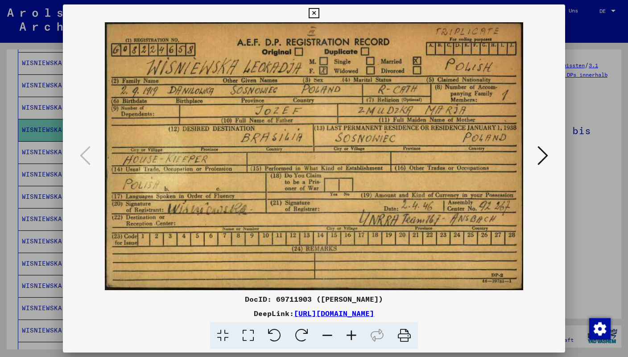
click at [319, 15] on icon at bounding box center [314, 13] width 10 height 11
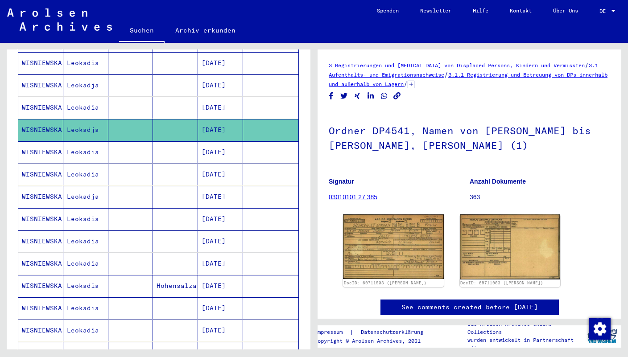
click at [92, 141] on mat-cell "Leokadia" at bounding box center [85, 152] width 45 height 22
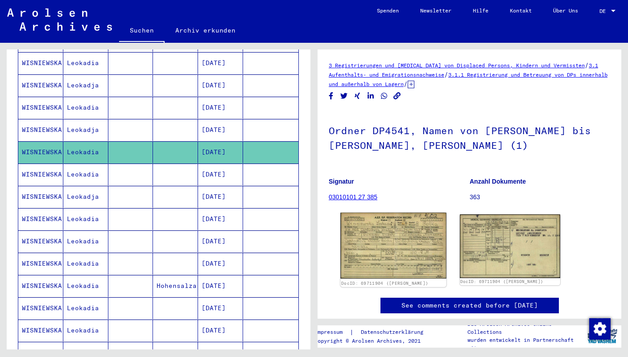
click at [415, 224] on img at bounding box center [393, 246] width 106 height 66
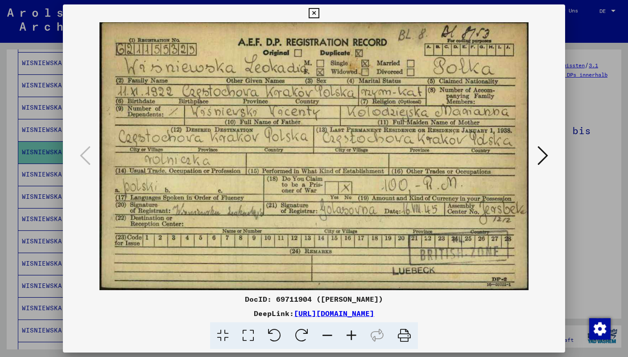
click at [546, 153] on icon at bounding box center [543, 155] width 11 height 21
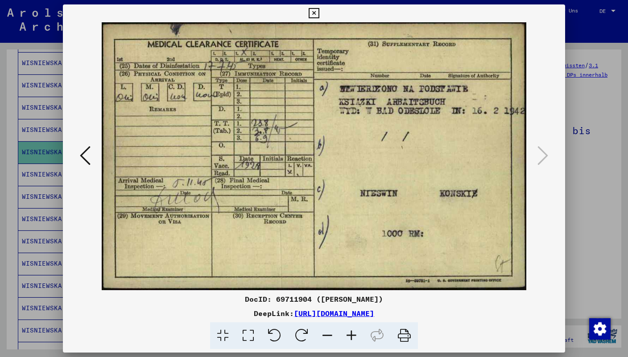
click at [319, 12] on icon at bounding box center [314, 13] width 10 height 11
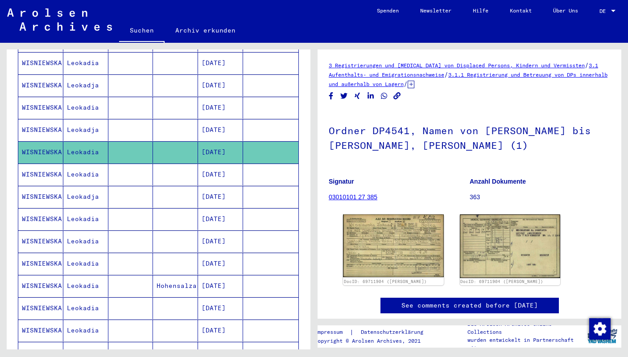
click at [77, 164] on mat-cell "Leokadia" at bounding box center [85, 175] width 45 height 22
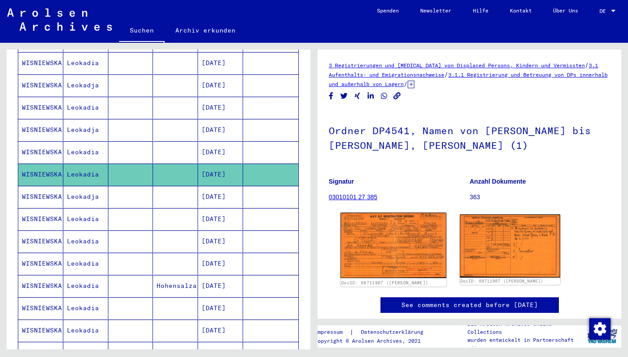
click at [383, 223] on img at bounding box center [393, 246] width 106 height 66
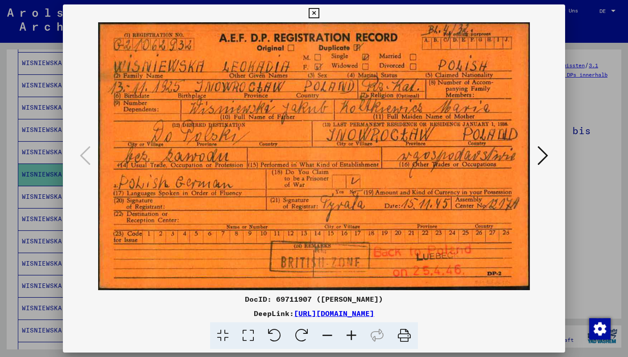
click at [319, 12] on icon at bounding box center [314, 13] width 10 height 11
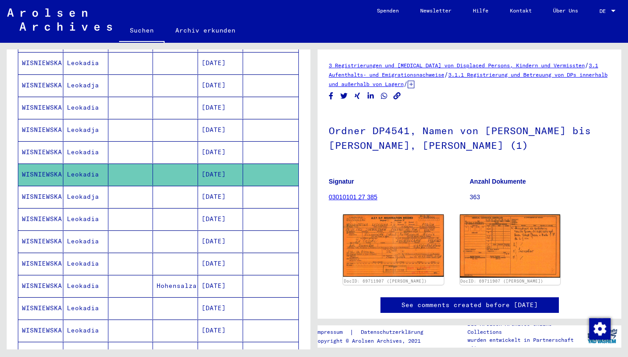
click at [88, 186] on mat-cell "Leokadja" at bounding box center [85, 197] width 45 height 22
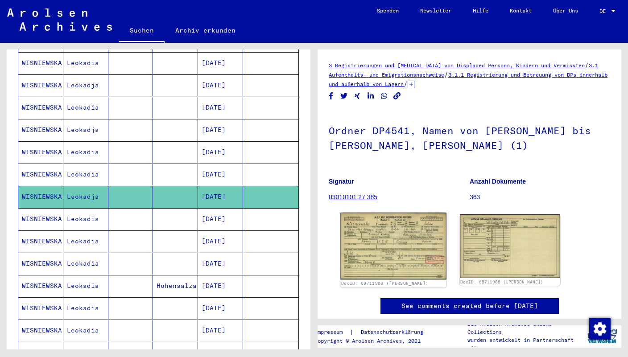
click at [368, 248] on img at bounding box center [393, 246] width 106 height 67
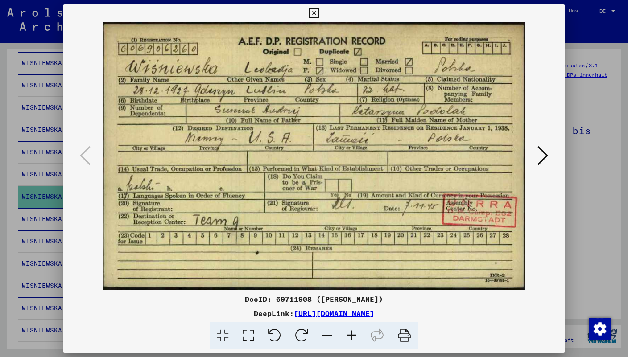
click at [319, 12] on icon at bounding box center [314, 13] width 10 height 11
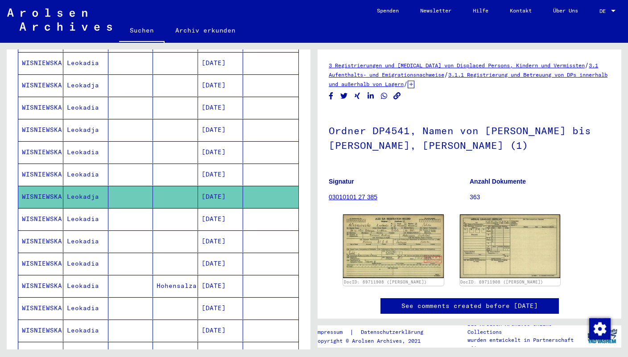
click at [76, 208] on mat-cell "Leokadia" at bounding box center [85, 219] width 45 height 22
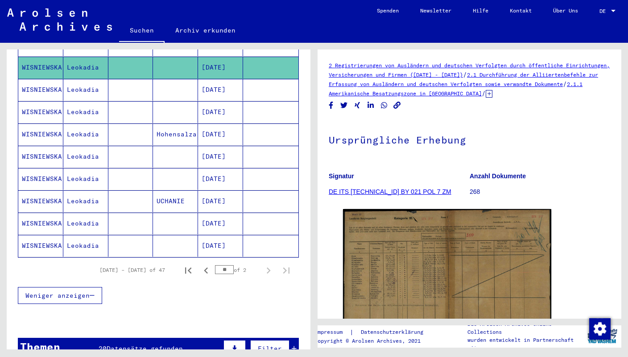
scroll to position [533, 0]
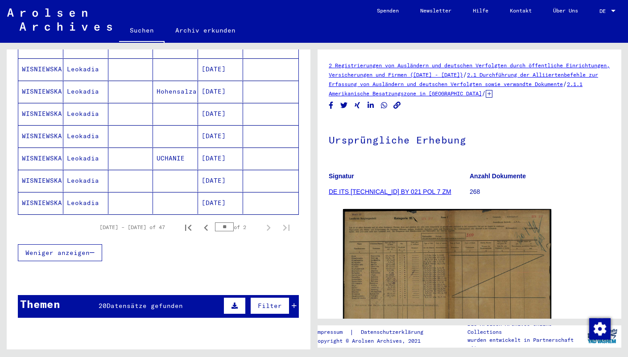
click at [73, 170] on mat-cell "Leokadia" at bounding box center [85, 181] width 45 height 22
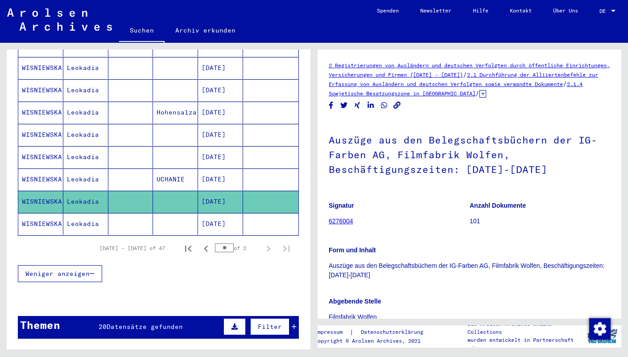
scroll to position [512, 0]
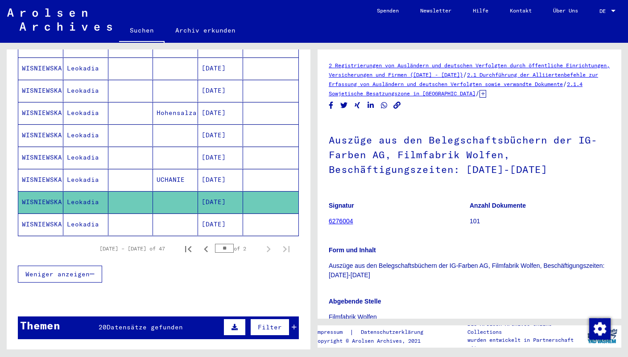
click at [80, 102] on mat-cell "Leokadia" at bounding box center [85, 113] width 45 height 22
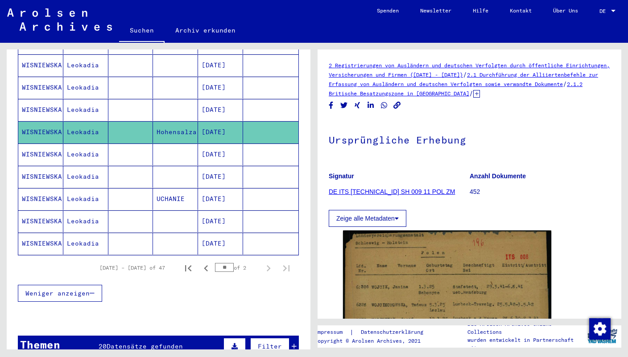
scroll to position [492, 0]
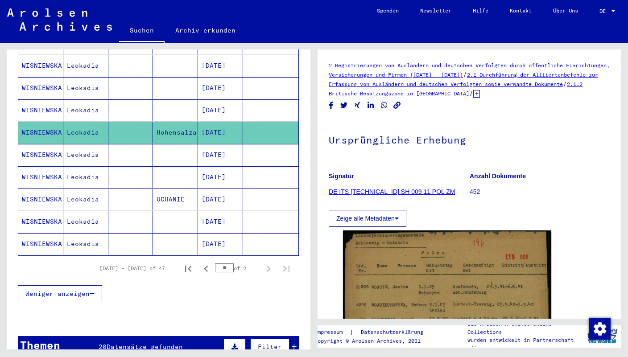
click at [80, 99] on mat-cell "Leokadia" at bounding box center [85, 110] width 45 height 22
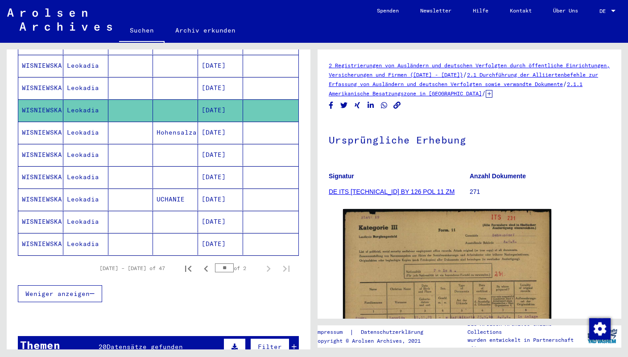
click at [79, 122] on mat-cell "Leokadia" at bounding box center [85, 133] width 45 height 22
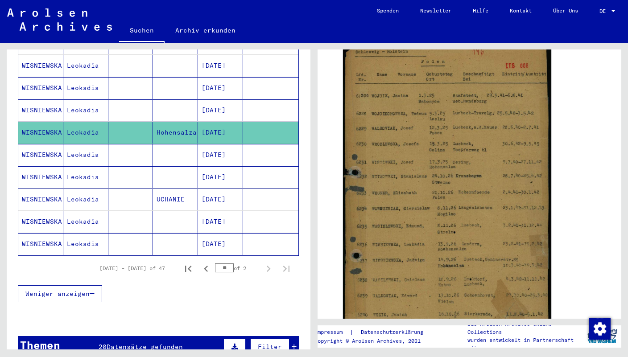
scroll to position [195, 0]
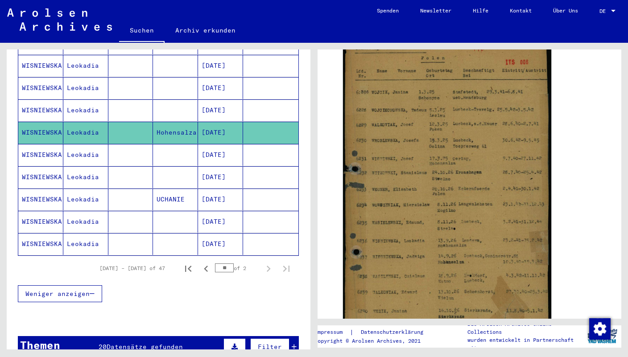
click at [100, 144] on mat-cell "Leokadia" at bounding box center [85, 155] width 45 height 22
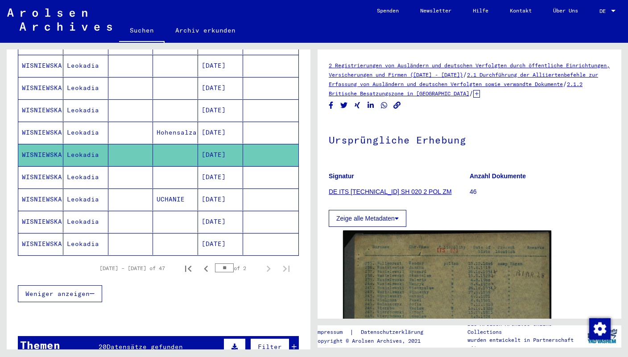
click at [480, 94] on icon at bounding box center [476, 94] width 7 height 8
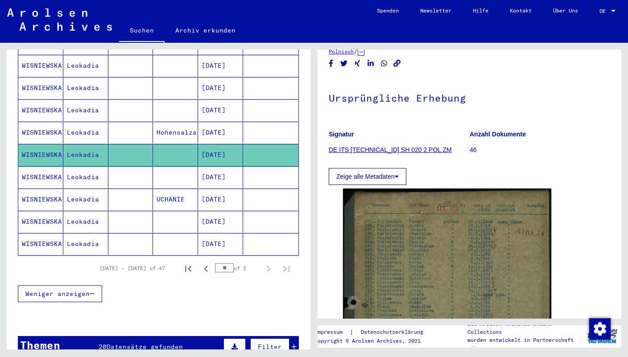
scroll to position [124, 0]
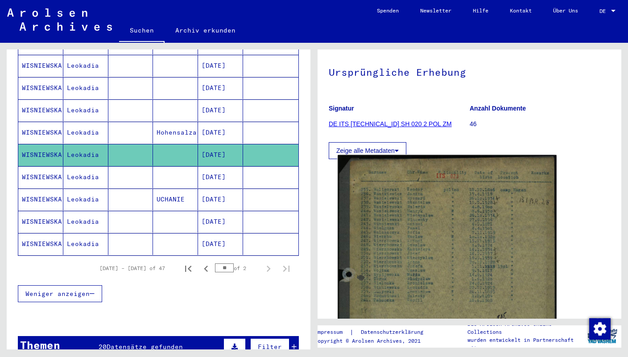
click at [459, 241] on img at bounding box center [447, 314] width 219 height 318
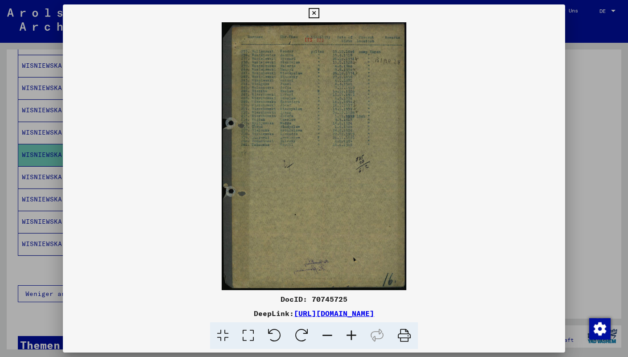
click at [343, 301] on div "DocID: 70745725" at bounding box center [314, 299] width 502 height 11
copy div "70745725"
click at [398, 336] on icon at bounding box center [404, 336] width 27 height 27
click at [319, 15] on icon at bounding box center [314, 13] width 10 height 11
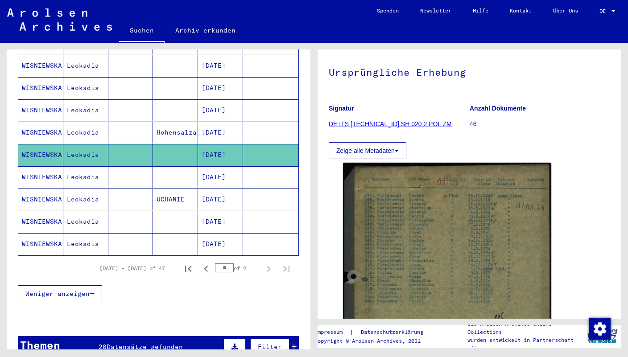
click at [211, 166] on mat-cell "[DATE]" at bounding box center [220, 177] width 45 height 22
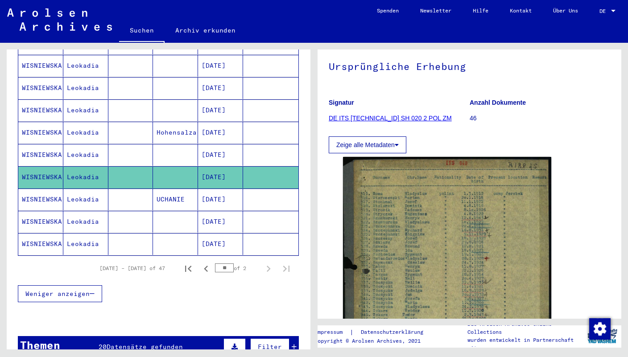
scroll to position [143, 0]
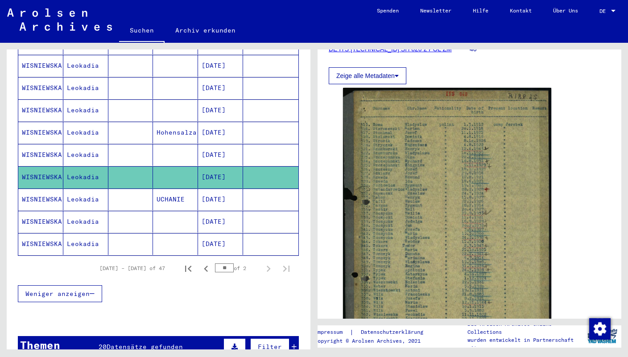
click at [470, 172] on img at bounding box center [447, 235] width 208 height 295
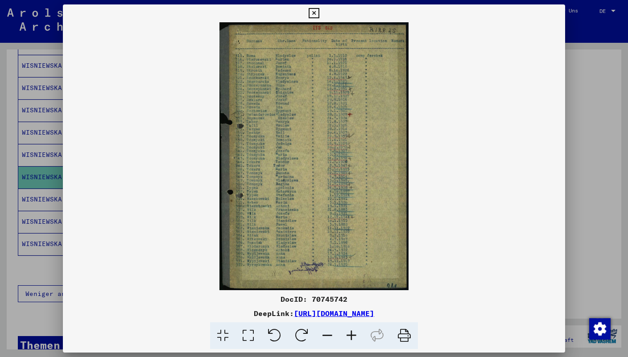
click at [327, 297] on div "DocID: 70745742" at bounding box center [314, 299] width 502 height 11
copy div "70745742"
click at [403, 338] on icon at bounding box center [404, 336] width 27 height 27
click at [319, 12] on icon at bounding box center [314, 13] width 10 height 11
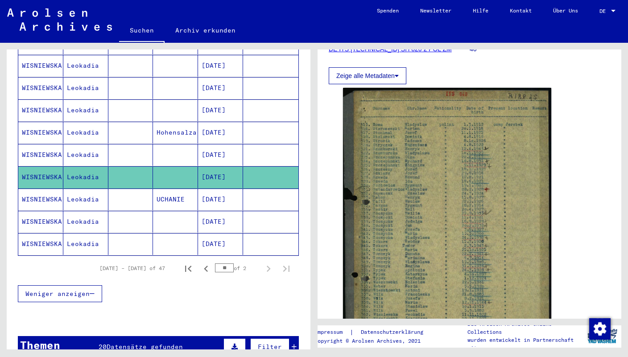
click at [72, 189] on mat-cell "Leokadia" at bounding box center [85, 200] width 45 height 22
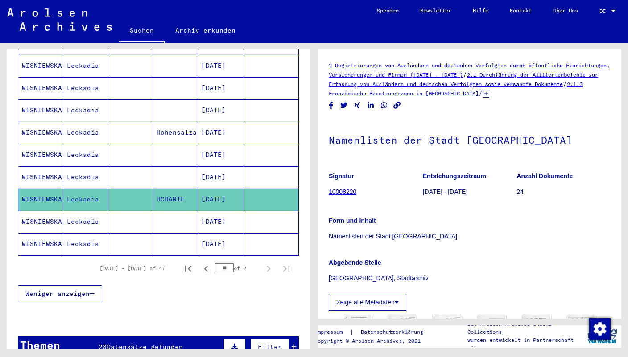
click at [83, 211] on mat-cell "Leokadia" at bounding box center [85, 222] width 45 height 22
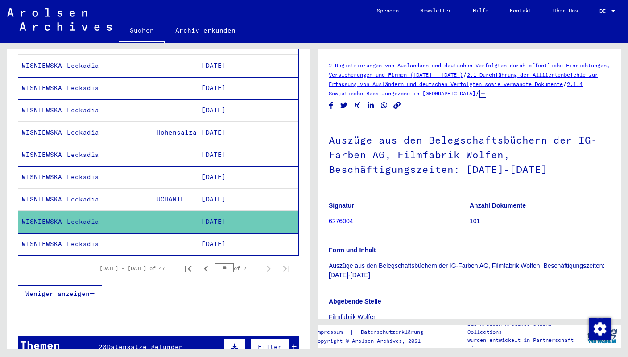
click at [83, 233] on mat-cell "Leokadia" at bounding box center [85, 244] width 45 height 22
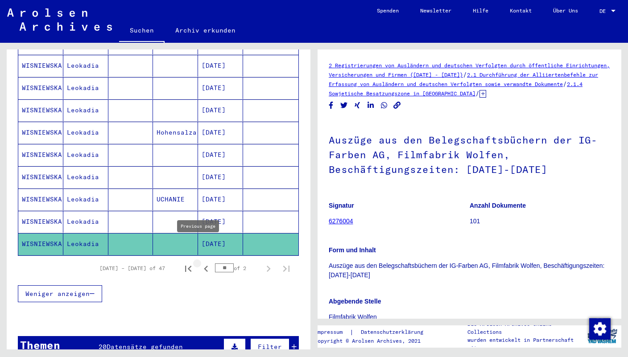
click at [204, 266] on icon "Previous page" at bounding box center [206, 269] width 4 height 6
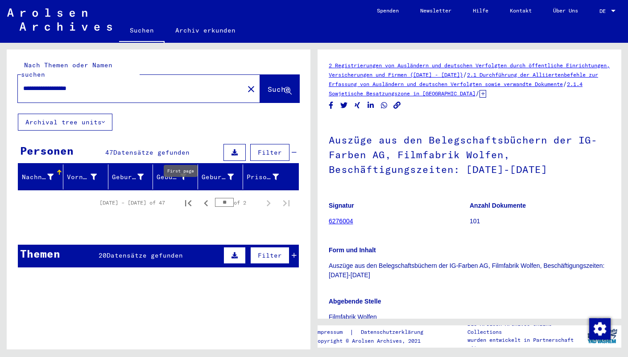
click at [184, 197] on icon "First page" at bounding box center [188, 203] width 12 height 12
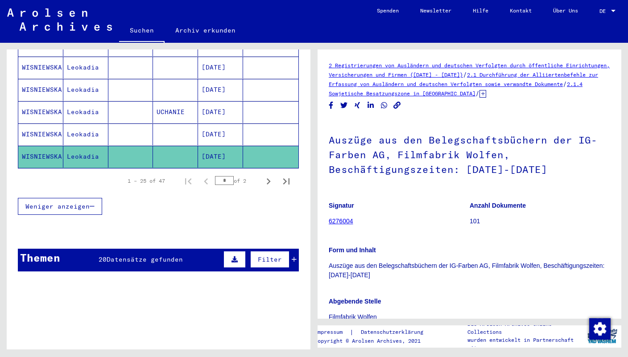
scroll to position [632, 0]
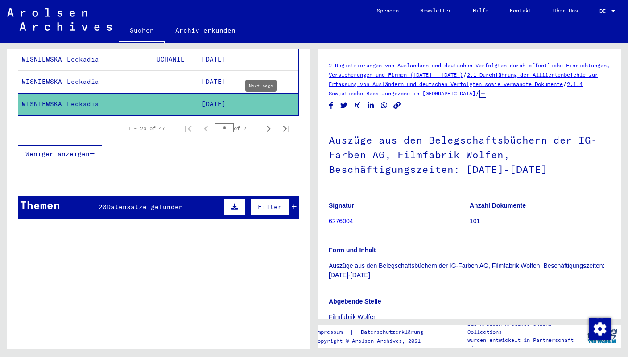
click at [262, 123] on icon "Next page" at bounding box center [268, 129] width 12 height 12
type input "*"
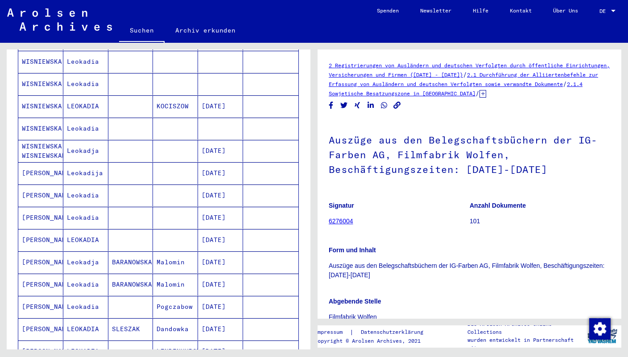
scroll to position [82, 0]
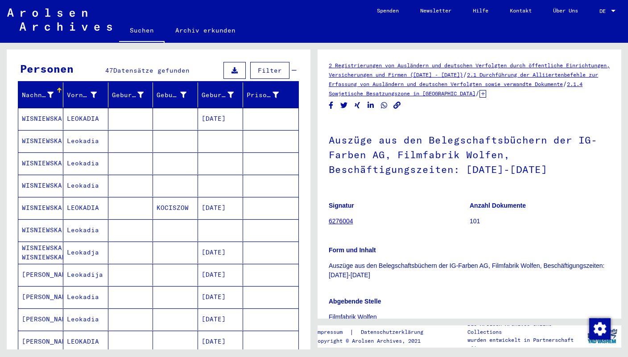
click at [200, 108] on mat-cell "[DATE]" at bounding box center [220, 119] width 45 height 22
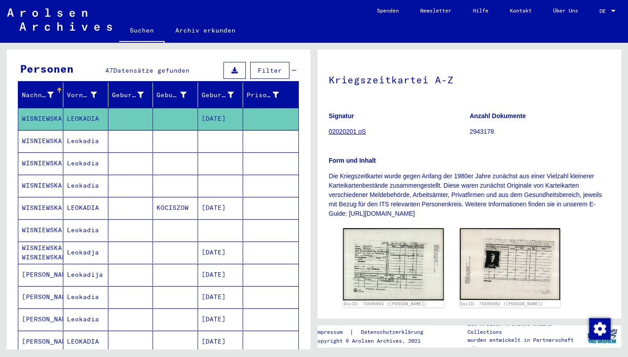
scroll to position [81, 0]
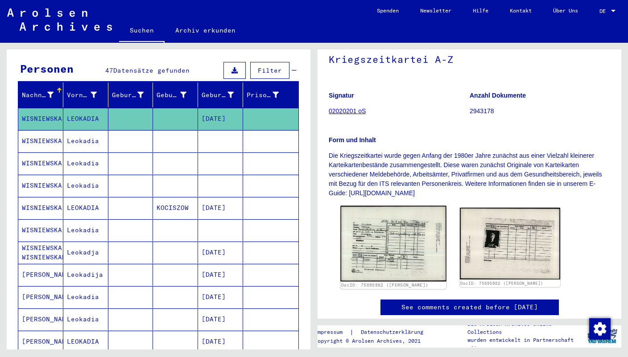
click at [385, 229] on img at bounding box center [393, 244] width 106 height 76
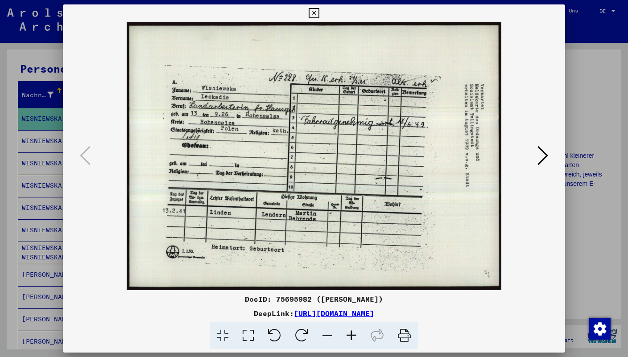
click at [546, 157] on icon at bounding box center [543, 155] width 11 height 21
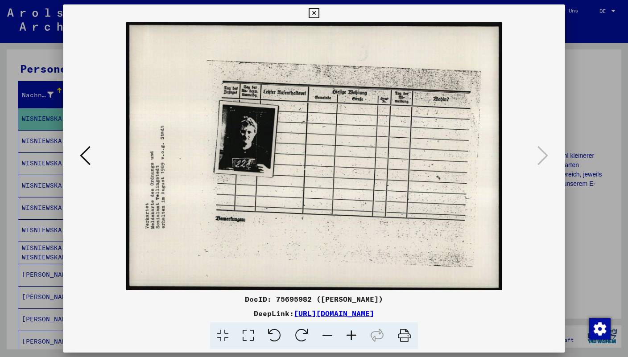
click at [319, 12] on icon at bounding box center [314, 13] width 10 height 11
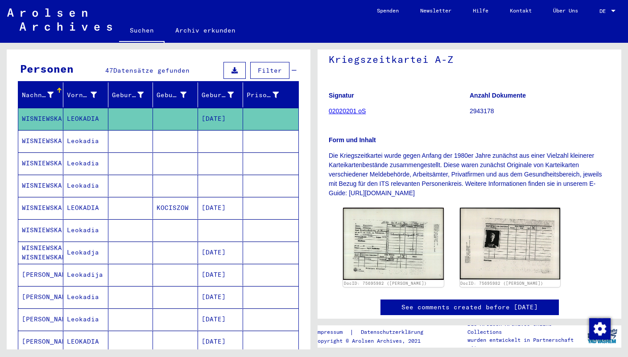
click at [77, 131] on mat-cell "Leokadia" at bounding box center [85, 141] width 45 height 22
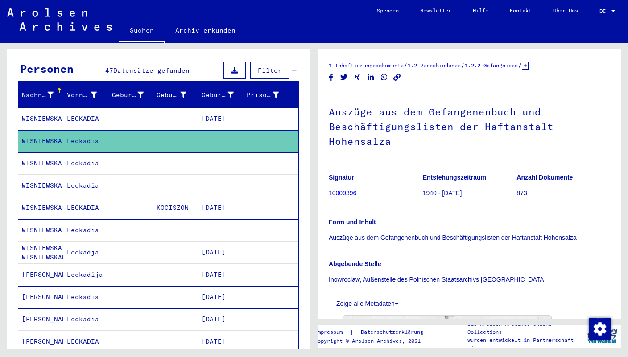
click at [74, 153] on mat-cell "Leokadia" at bounding box center [85, 164] width 45 height 22
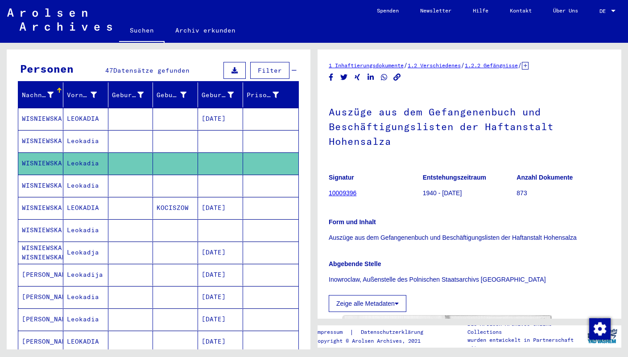
click at [80, 175] on mat-cell "Leokadia" at bounding box center [85, 186] width 45 height 22
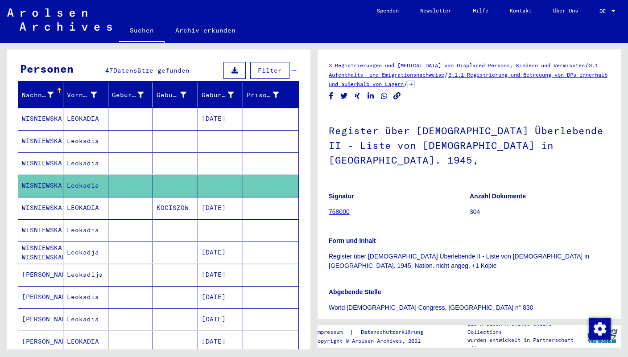
click at [80, 197] on mat-cell "LEOKADIA" at bounding box center [85, 208] width 45 height 22
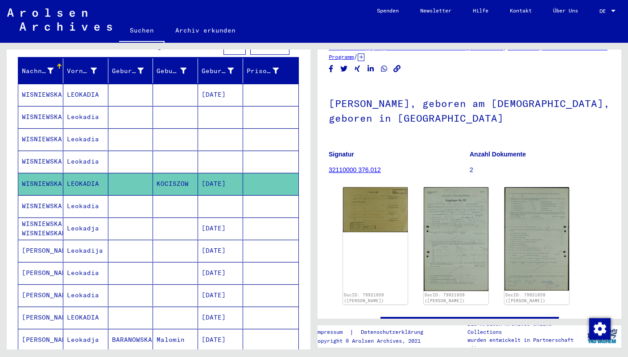
scroll to position [48, 0]
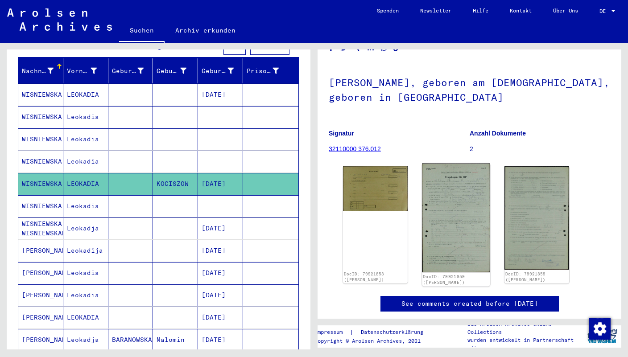
click at [449, 190] on img at bounding box center [456, 218] width 68 height 109
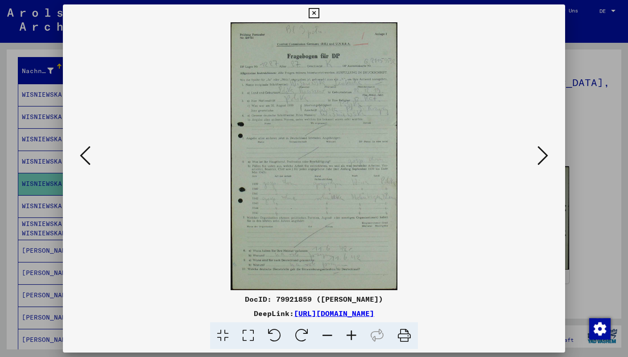
click at [542, 163] on icon at bounding box center [543, 155] width 11 height 21
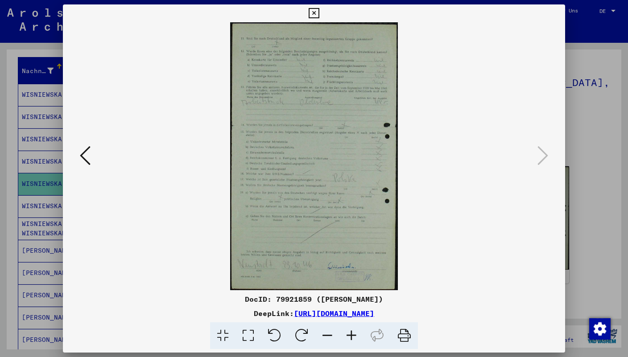
click at [84, 156] on icon at bounding box center [85, 155] width 11 height 21
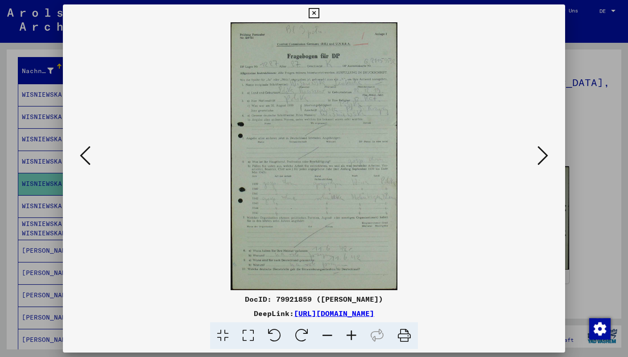
click at [50, 190] on div at bounding box center [314, 178] width 628 height 357
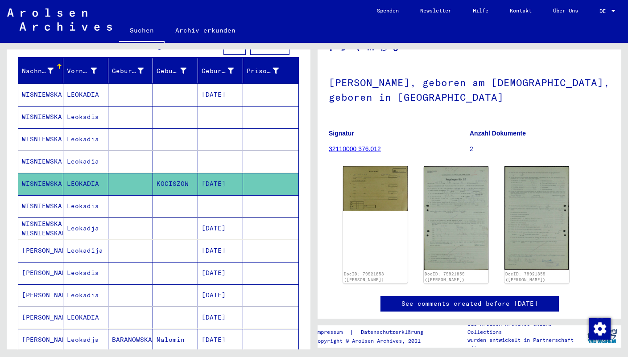
click at [50, 195] on mat-cell "WISNIEWSKA" at bounding box center [40, 206] width 45 height 22
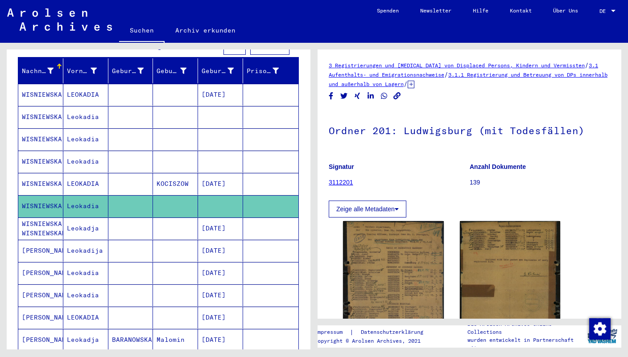
click at [97, 219] on mat-cell "Leokadja" at bounding box center [85, 229] width 45 height 22
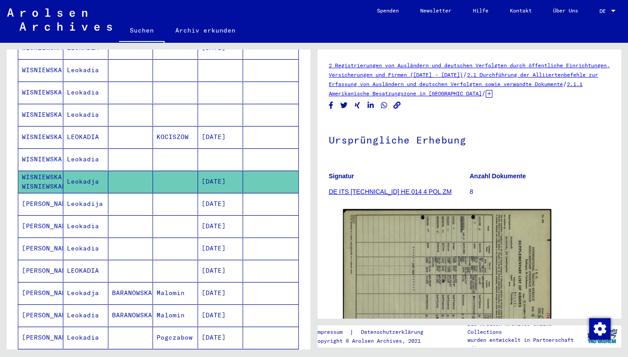
scroll to position [168, 0]
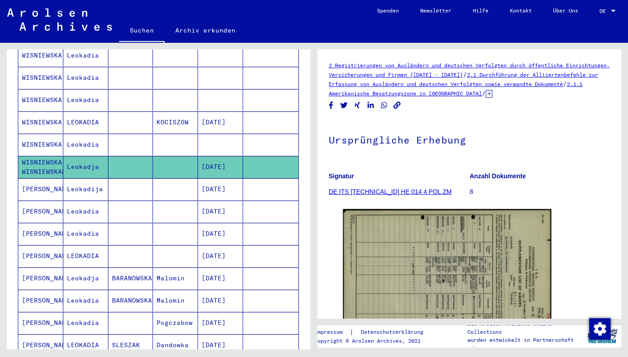
click at [97, 223] on mat-cell "Leokadia" at bounding box center [85, 234] width 45 height 22
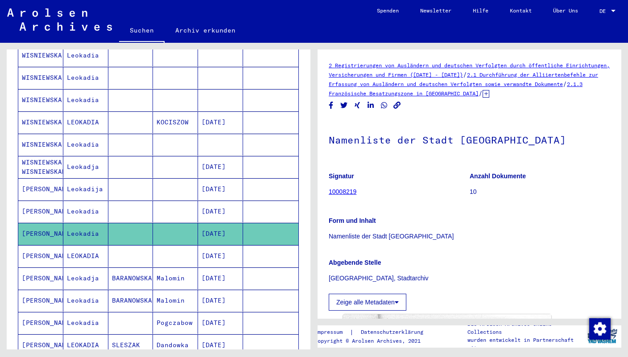
click at [88, 201] on mat-cell "Leokadia" at bounding box center [85, 212] width 45 height 22
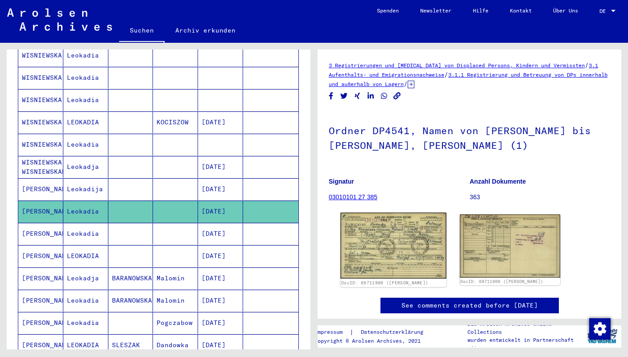
click at [361, 247] on img at bounding box center [393, 246] width 106 height 66
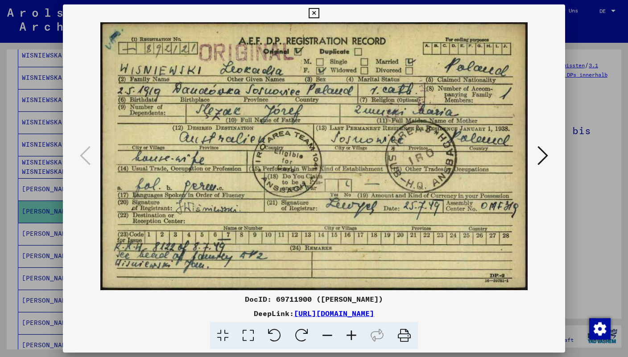
click at [319, 14] on icon at bounding box center [314, 13] width 10 height 11
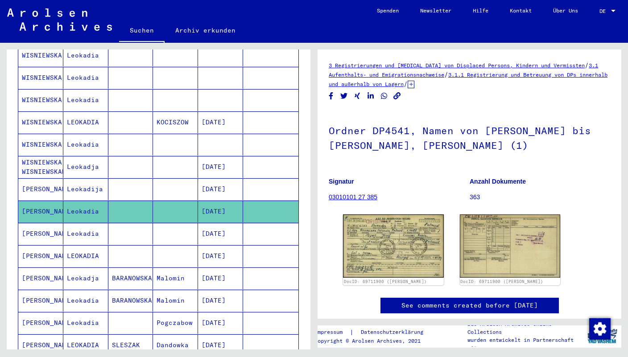
click at [87, 178] on mat-cell "Leokadija" at bounding box center [85, 189] width 45 height 22
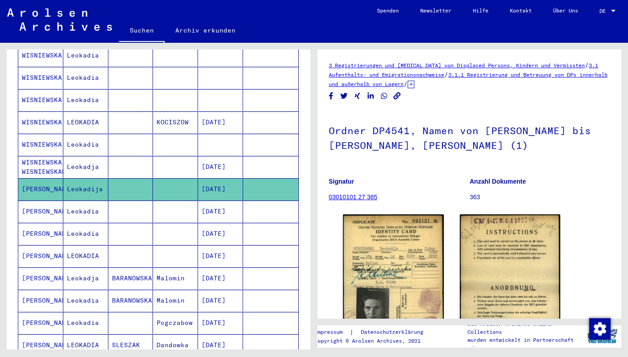
click at [108, 223] on mat-cell at bounding box center [130, 234] width 45 height 22
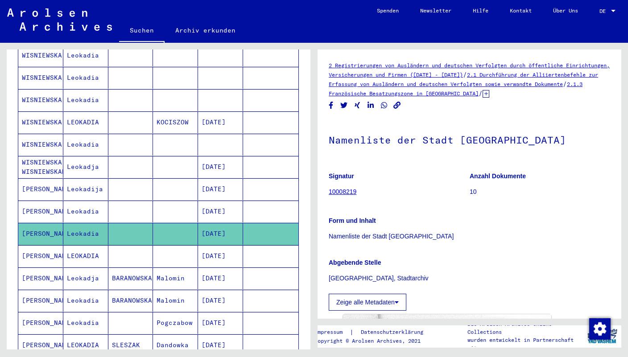
click at [69, 245] on mat-cell "LEOKADIA" at bounding box center [85, 256] width 45 height 22
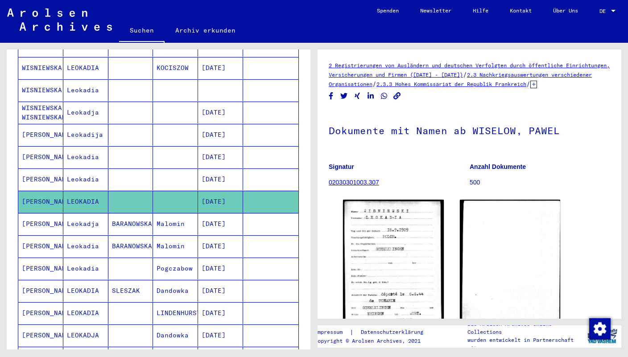
scroll to position [265, 0]
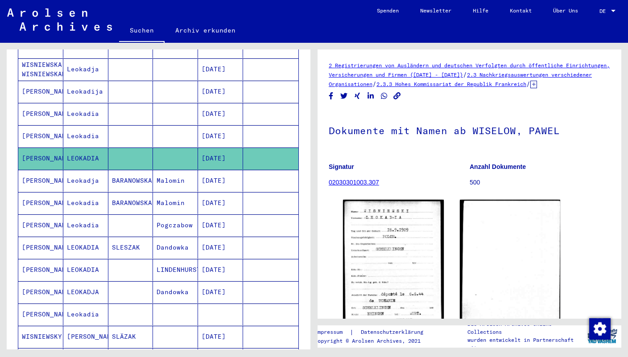
click at [80, 170] on mat-cell "Leokadja" at bounding box center [85, 181] width 45 height 22
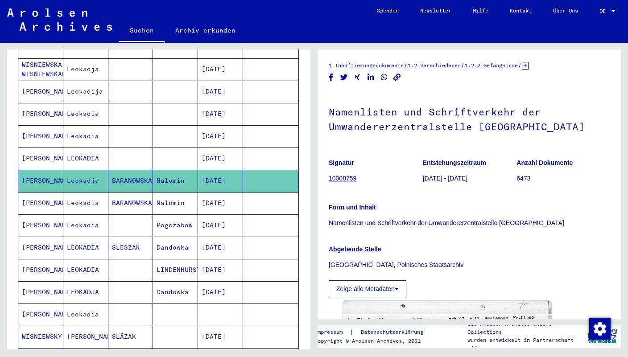
click at [82, 192] on mat-cell "Leokadia" at bounding box center [85, 203] width 45 height 22
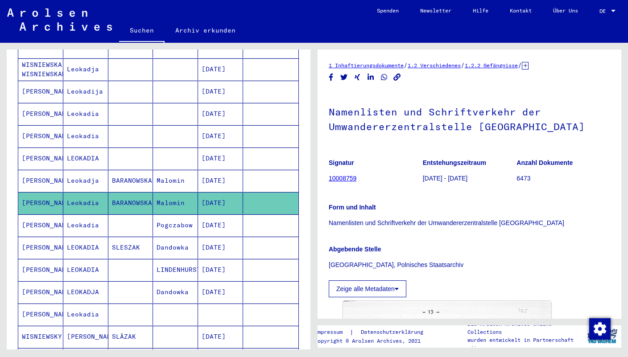
click at [81, 215] on mat-cell "Leokadia" at bounding box center [85, 226] width 45 height 22
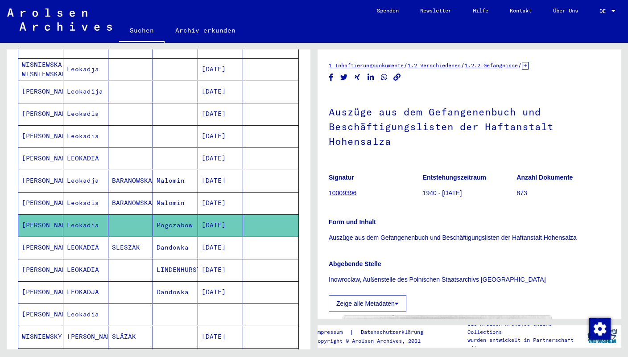
click at [80, 237] on mat-cell "LEOKADIA" at bounding box center [85, 248] width 45 height 22
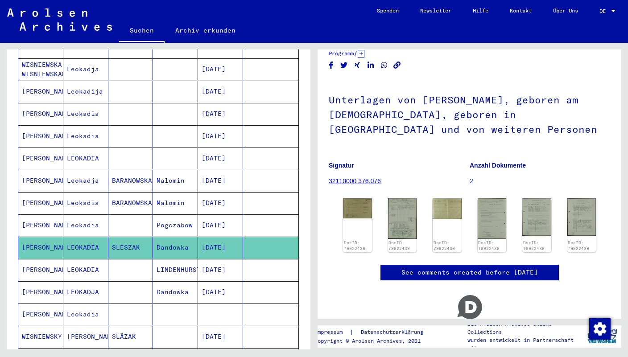
scroll to position [48, 0]
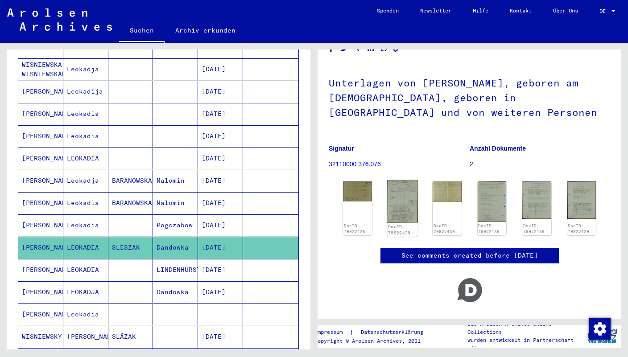
click at [395, 195] on img at bounding box center [402, 201] width 30 height 42
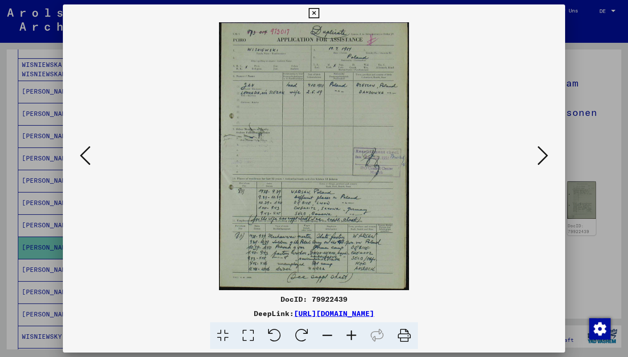
click at [319, 10] on icon at bounding box center [314, 13] width 10 height 11
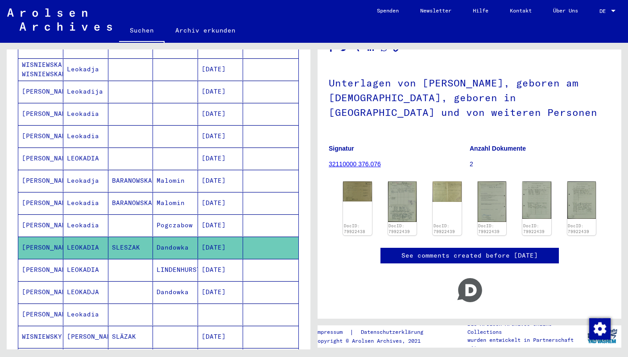
click at [91, 259] on mat-cell "LEOKADIA" at bounding box center [85, 270] width 45 height 22
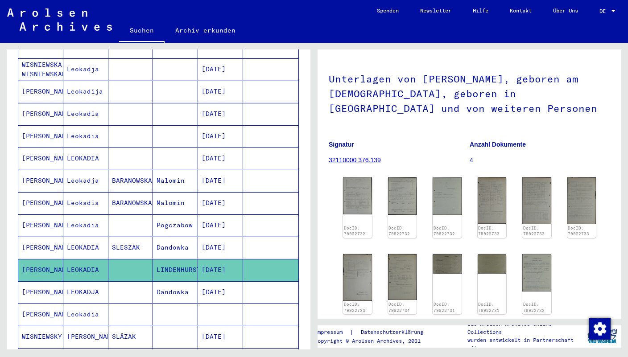
scroll to position [60, 0]
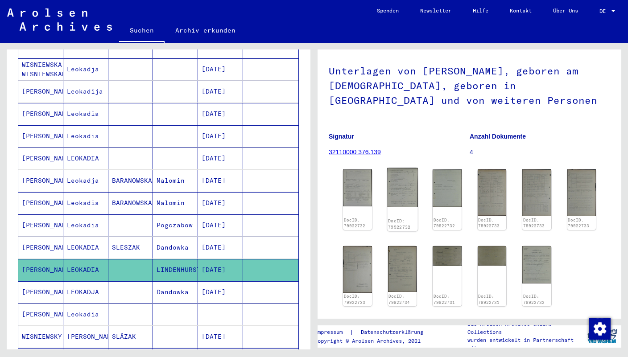
click at [398, 188] on img at bounding box center [402, 187] width 30 height 39
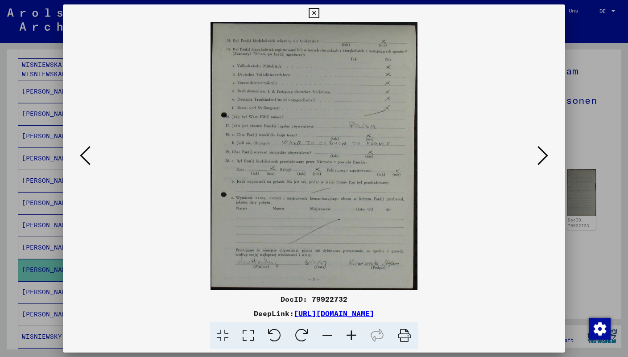
click at [544, 153] on icon at bounding box center [543, 155] width 11 height 21
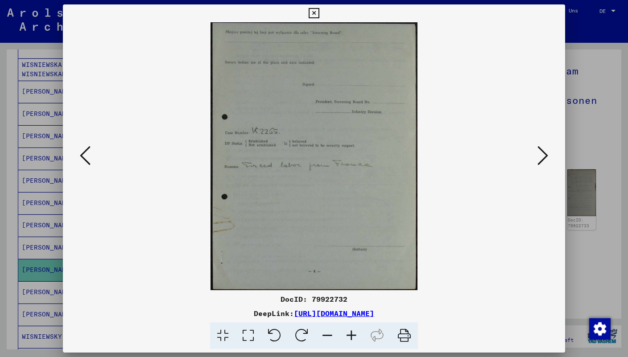
click at [544, 153] on icon at bounding box center [543, 155] width 11 height 21
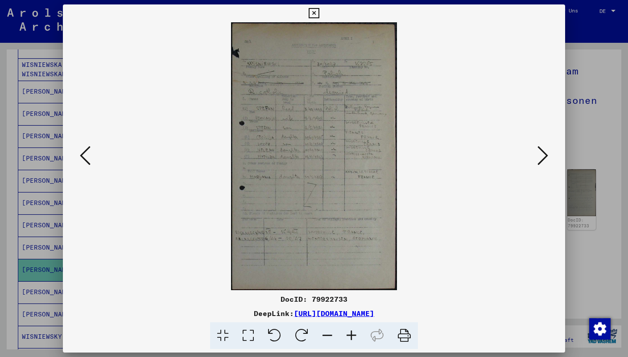
click at [319, 14] on icon at bounding box center [314, 13] width 10 height 11
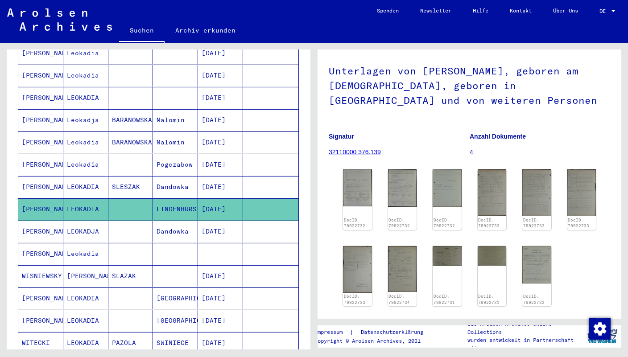
scroll to position [345, 0]
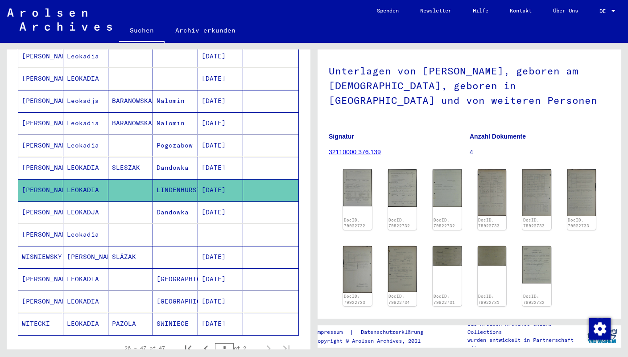
click at [91, 202] on mat-cell "LEOKADJA" at bounding box center [85, 213] width 45 height 22
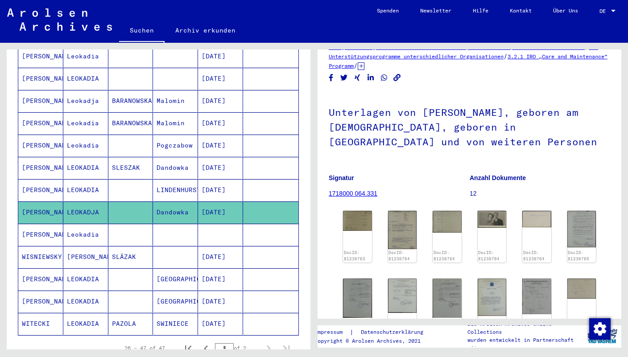
scroll to position [21, 0]
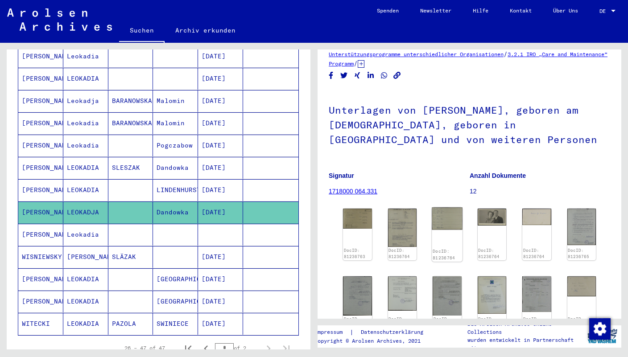
click at [436, 223] on img at bounding box center [447, 218] width 30 height 23
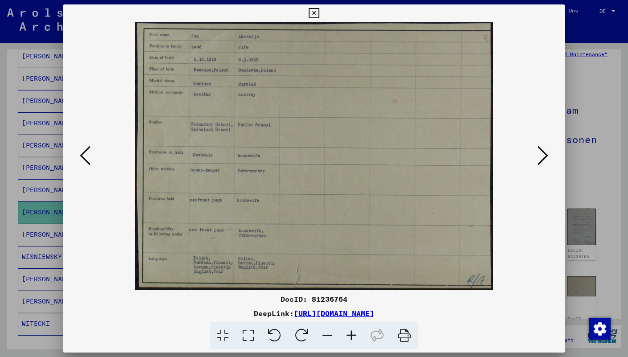
click at [543, 161] on icon at bounding box center [543, 155] width 11 height 21
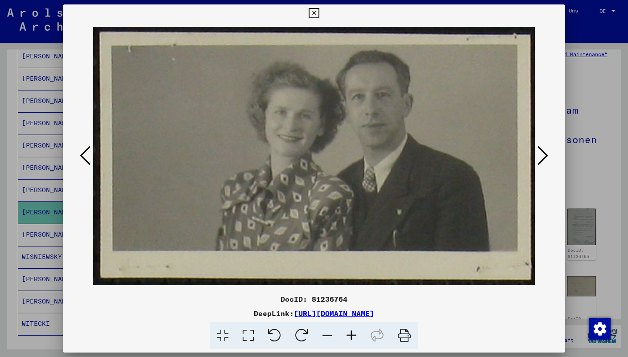
click at [543, 161] on icon at bounding box center [543, 155] width 11 height 21
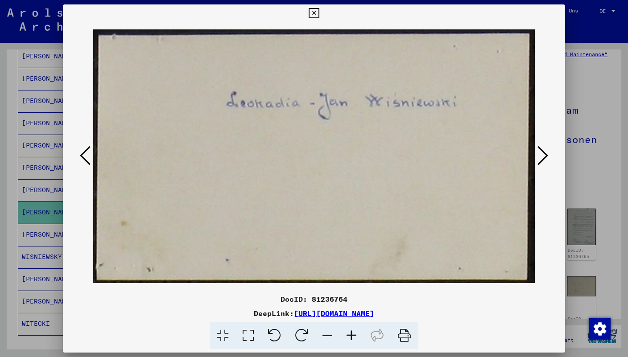
click at [543, 161] on icon at bounding box center [543, 155] width 11 height 21
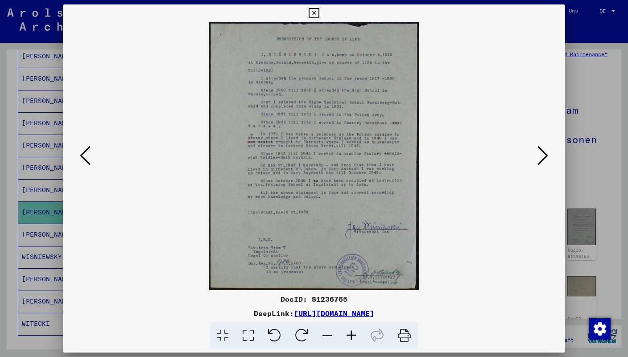
click at [319, 13] on icon at bounding box center [314, 13] width 10 height 11
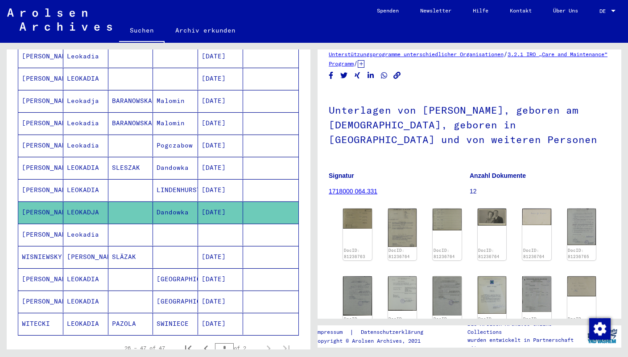
click at [95, 224] on mat-cell "Leokadia" at bounding box center [85, 235] width 45 height 22
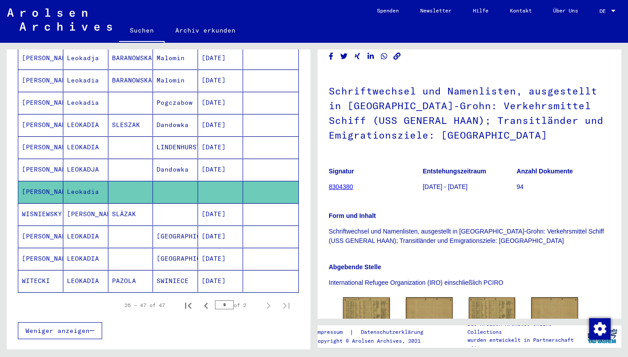
scroll to position [116, 0]
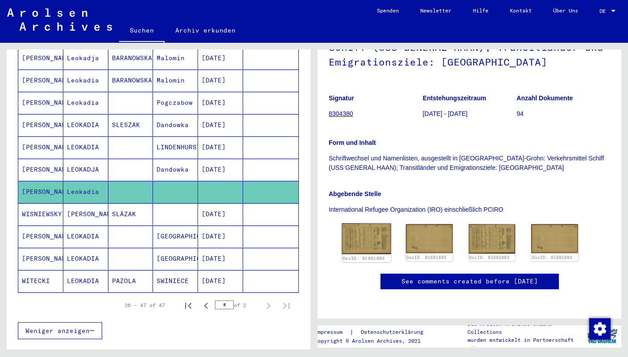
click at [350, 224] on img at bounding box center [366, 238] width 49 height 31
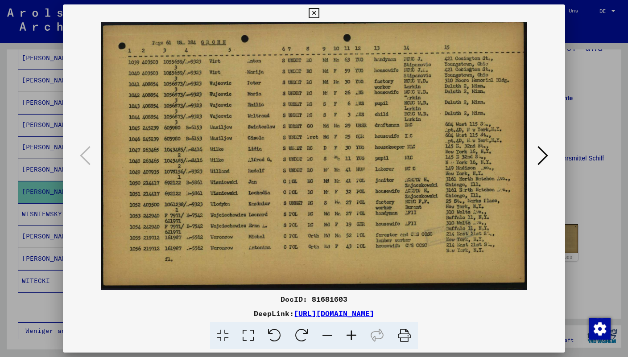
scroll to position [116, 0]
click at [319, 13] on icon at bounding box center [314, 13] width 10 height 11
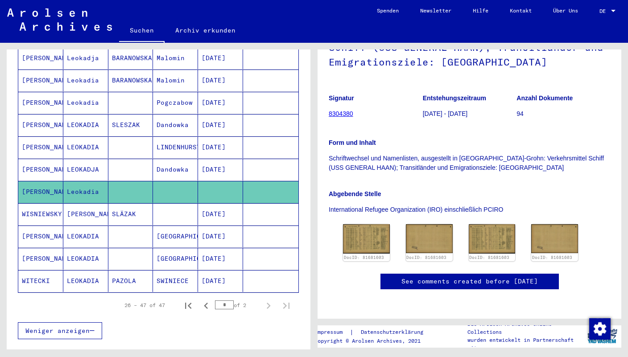
click at [91, 203] on mat-cell "[PERSON_NAME]" at bounding box center [85, 214] width 45 height 22
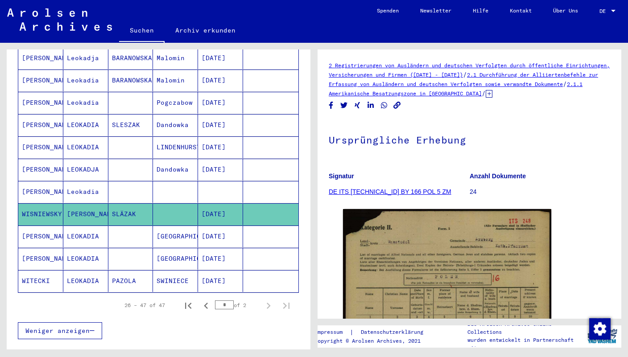
click at [88, 226] on mat-cell "LEOKADIA" at bounding box center [85, 237] width 45 height 22
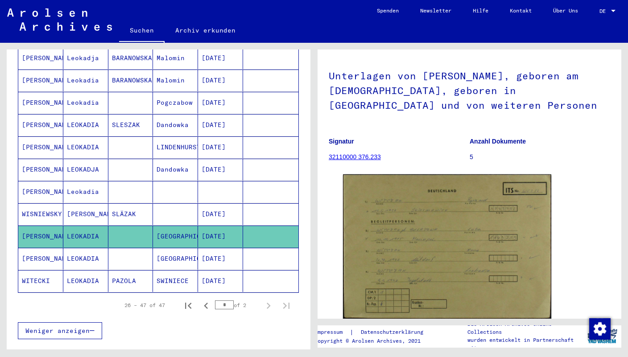
scroll to position [165, 0]
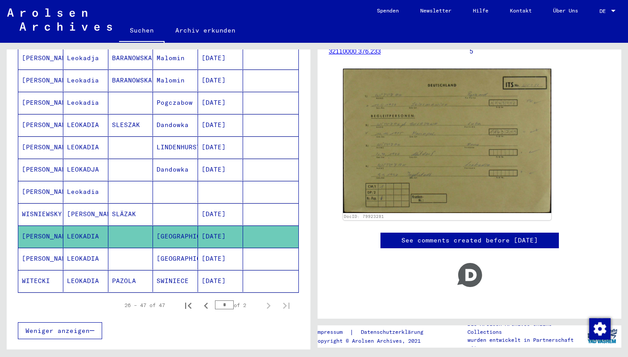
click at [91, 248] on mat-cell "LEOKADIA" at bounding box center [85, 259] width 45 height 22
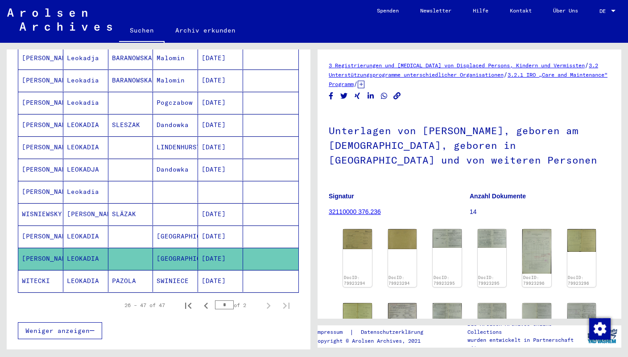
click at [83, 270] on mat-cell "LEOKADIA" at bounding box center [85, 281] width 45 height 22
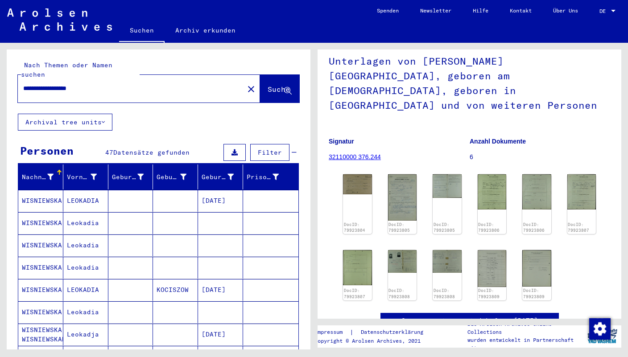
click at [62, 85] on div "**********" at bounding box center [128, 89] width 221 height 20
click at [82, 190] on mat-cell "LEOKADIA" at bounding box center [85, 201] width 45 height 22
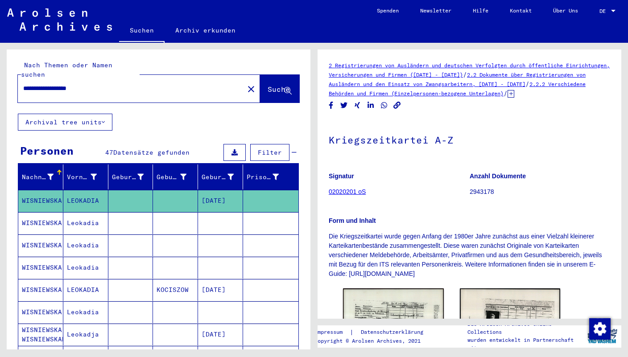
scroll to position [119, 0]
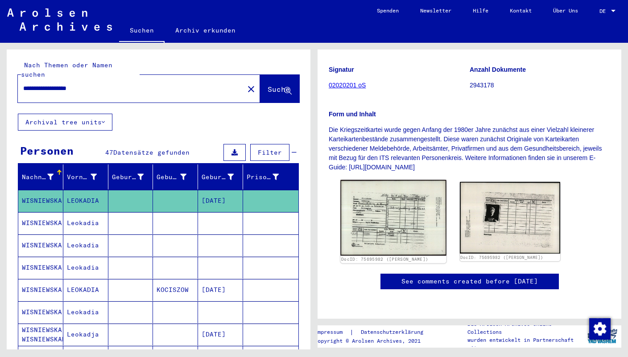
click at [391, 207] on img at bounding box center [393, 218] width 106 height 76
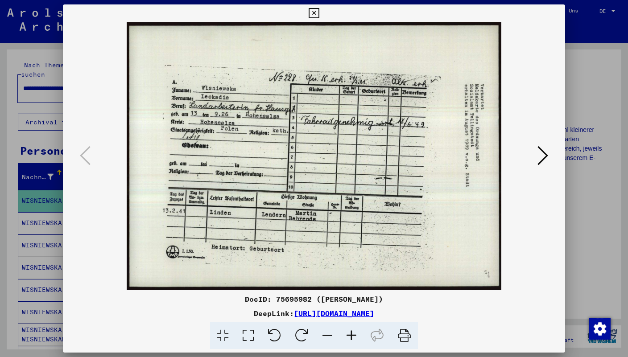
scroll to position [117, 0]
click at [319, 13] on icon at bounding box center [314, 13] width 10 height 11
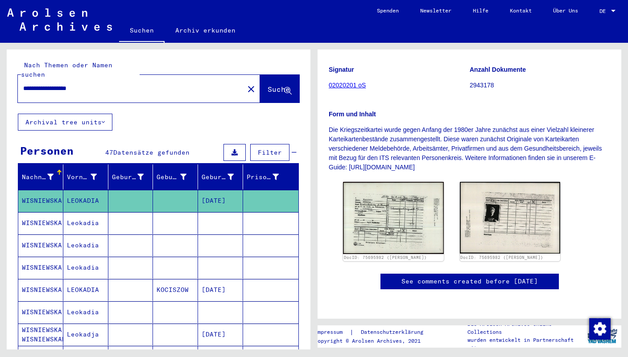
click at [95, 212] on mat-cell "Leokadia" at bounding box center [85, 223] width 45 height 22
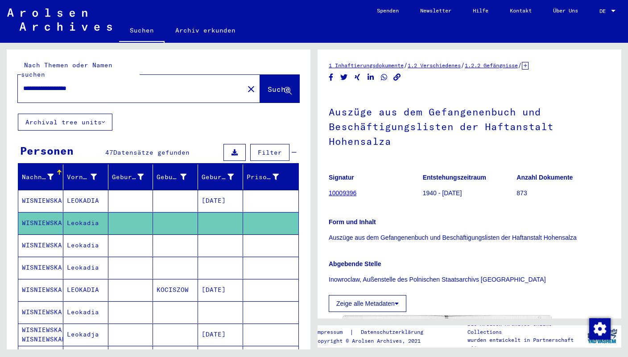
click at [85, 235] on mat-cell "Leokadia" at bounding box center [85, 246] width 45 height 22
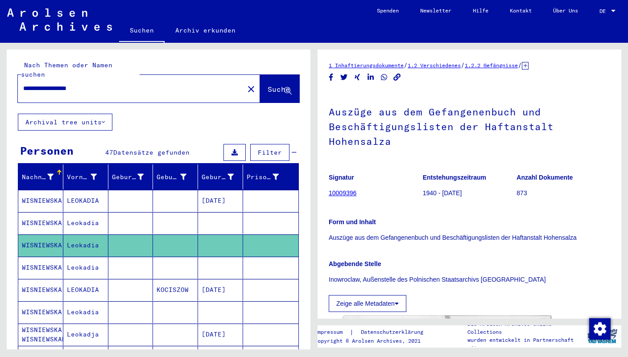
click at [83, 258] on mat-cell "Leokadia" at bounding box center [85, 268] width 45 height 22
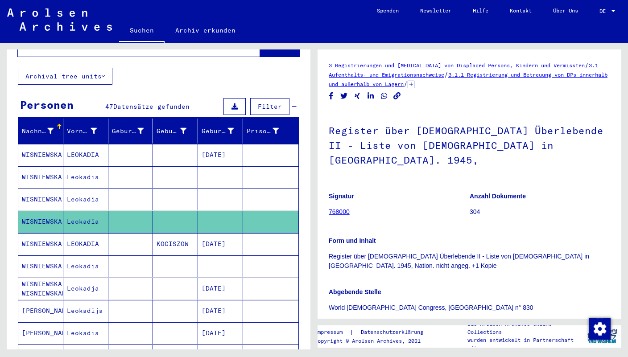
scroll to position [50, 0]
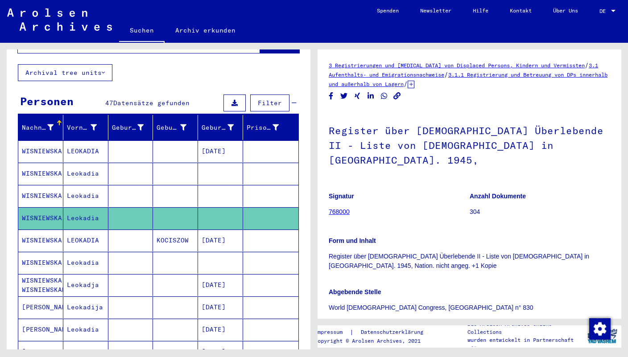
click at [87, 230] on mat-cell "LEOKADIA" at bounding box center [85, 241] width 45 height 22
